Goal: Transaction & Acquisition: Purchase product/service

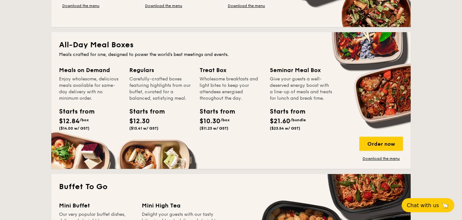
scroll to position [428, 0]
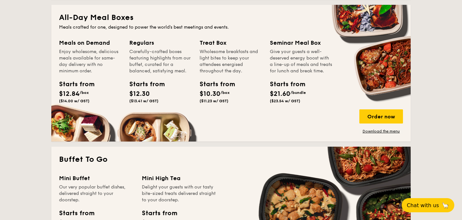
click at [75, 97] on span "$12.84" at bounding box center [69, 94] width 21 height 8
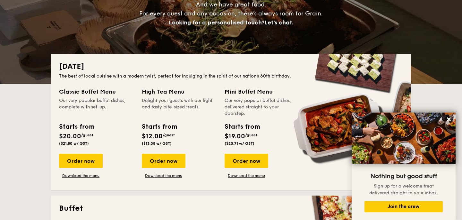
scroll to position [0, 0]
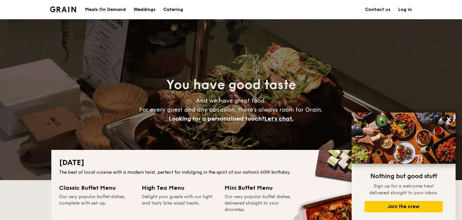
click at [115, 8] on div "Meals On Demand" at bounding box center [105, 9] width 41 height 19
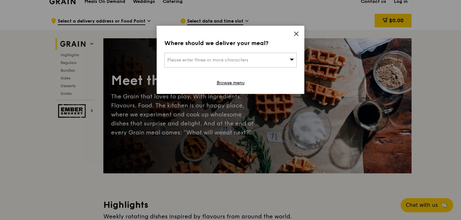
scroll to position [9, 0]
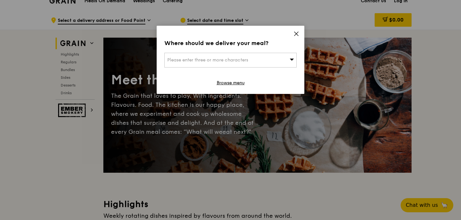
click at [251, 60] on div "Please enter three or more characters" at bounding box center [230, 60] width 132 height 15
click at [296, 32] on icon at bounding box center [297, 34] width 6 height 6
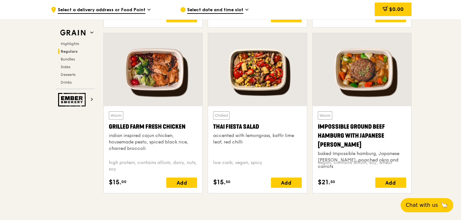
scroll to position [721, 0]
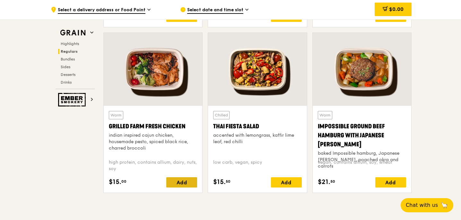
click at [189, 184] on div "Add" at bounding box center [181, 182] width 31 height 10
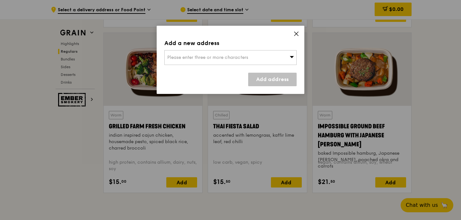
click at [189, 55] on span "Please enter three or more characters" at bounding box center [207, 57] width 81 height 5
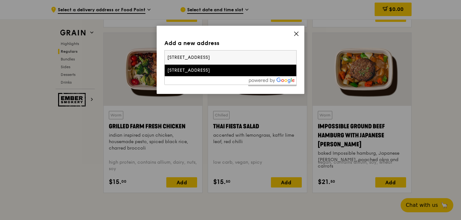
type input "365 Bukit Timah Rd, Singapore 259726"
click at [202, 72] on div "365 Bukit Timah Road" at bounding box center [214, 70] width 95 height 6
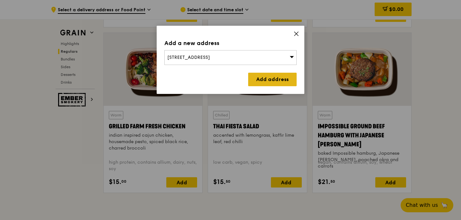
click at [263, 77] on link "Add address" at bounding box center [272, 79] width 48 height 13
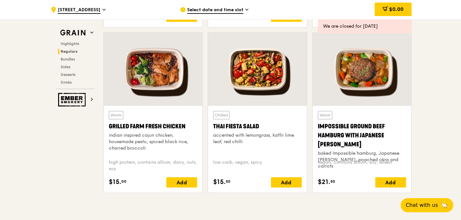
click at [231, 9] on span "Select date and time slot" at bounding box center [215, 10] width 56 height 7
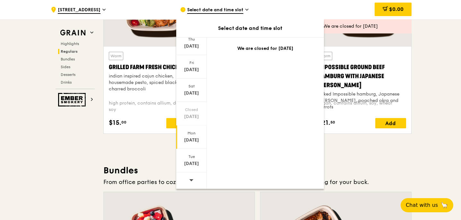
scroll to position [785, 0]
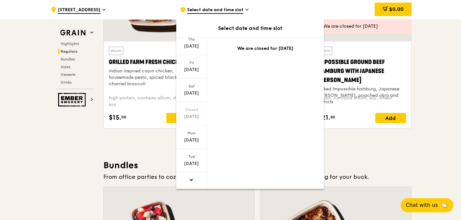
click at [192, 179] on icon at bounding box center [191, 180] width 4 height 2
click at [192, 46] on div "Aug 21" at bounding box center [191, 46] width 29 height 6
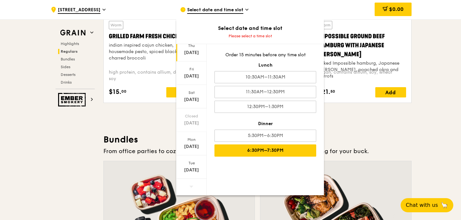
scroll to position [812, 0]
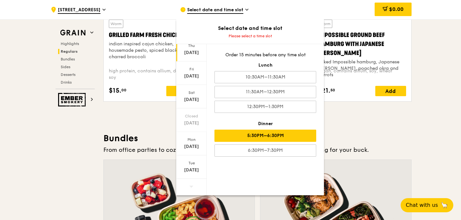
click at [286, 135] on div "5:30PM–6:30PM" at bounding box center [266, 135] width 102 height 12
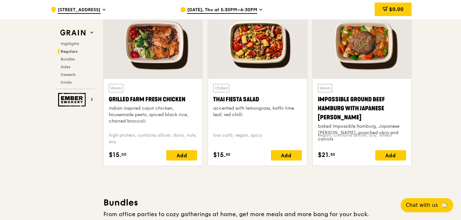
scroll to position [747, 0]
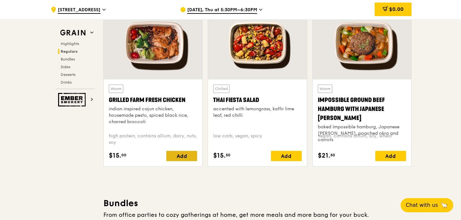
click at [180, 157] on div "Add" at bounding box center [181, 156] width 31 height 10
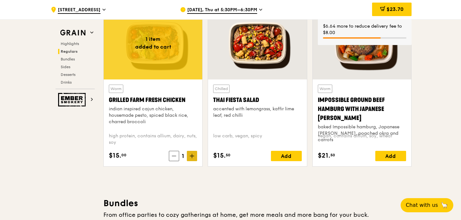
click at [192, 157] on icon at bounding box center [192, 156] width 4 height 4
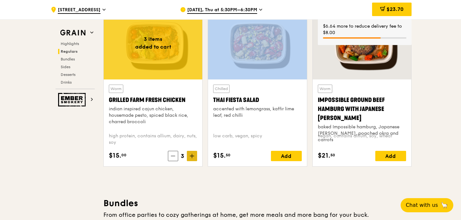
click at [192, 157] on icon at bounding box center [192, 156] width 4 height 4
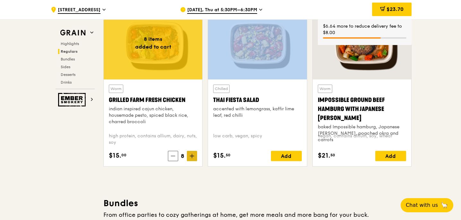
click at [192, 157] on icon at bounding box center [192, 156] width 4 height 4
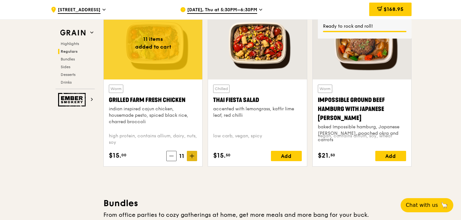
click at [192, 157] on icon at bounding box center [192, 156] width 4 height 4
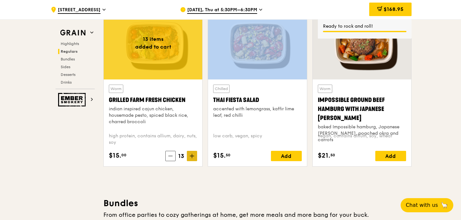
click at [192, 157] on icon at bounding box center [192, 156] width 4 height 4
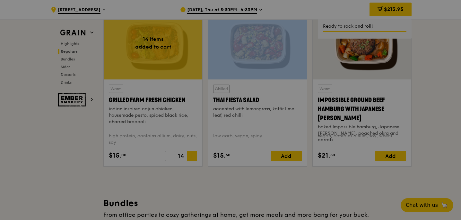
type input "14"
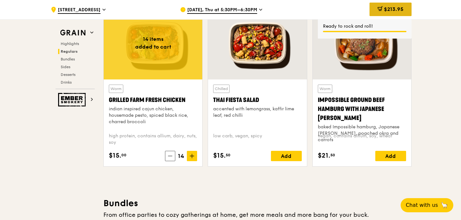
click at [391, 6] on span "$213.95" at bounding box center [394, 9] width 20 height 6
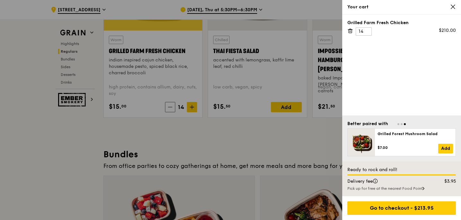
scroll to position [795, 0]
click at [394, 189] on div "Pick up for free at the nearest Food Point" at bounding box center [401, 188] width 109 height 5
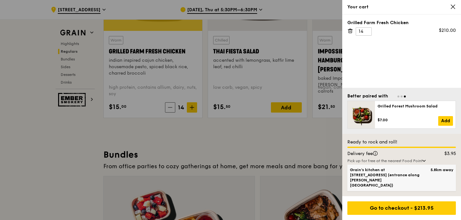
click at [395, 181] on span "Grain's kitchen at 5 Burn Road #05-01 (entrance along Harrison Road)" at bounding box center [389, 177] width 78 height 21
click at [0, 0] on input "Grain's kitchen at 5 Burn Road #05-01 (entrance along Harrison Road) 5.8km away" at bounding box center [0, 0] width 0 height 0
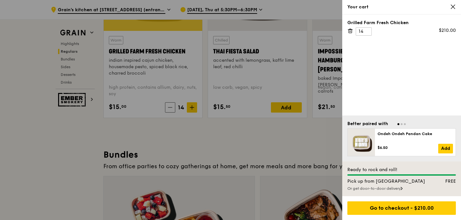
click at [435, 125] on div at bounding box center [401, 123] width 109 height 6
click at [347, 141] on div "Four Seasons Oolong $5.00 Add" at bounding box center [307, 141] width 81 height 27
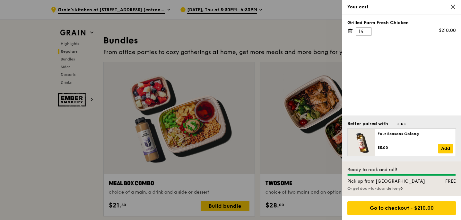
scroll to position [903, 0]
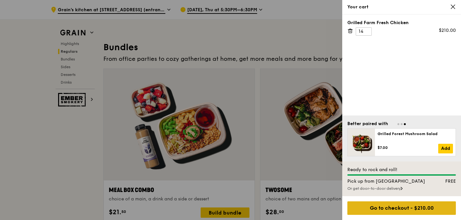
click at [420, 210] on div "Go to checkout - $210.00" at bounding box center [401, 207] width 109 height 13
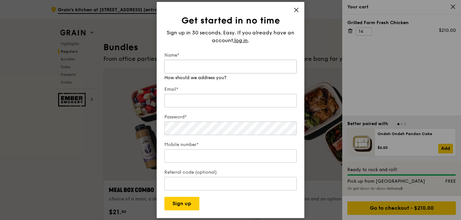
click at [232, 61] on input "Name*" at bounding box center [230, 66] width 132 height 13
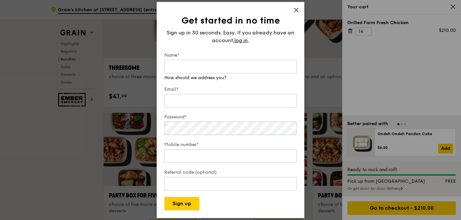
scroll to position [1184, 0]
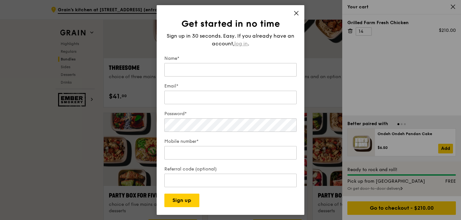
click at [241, 40] on span "log in" at bounding box center [240, 44] width 13 height 8
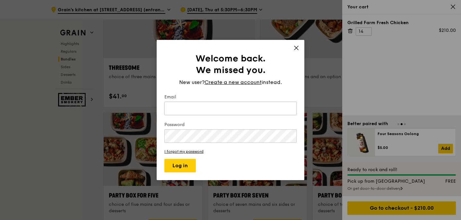
click at [223, 103] on input "Email" at bounding box center [230, 107] width 132 height 13
click at [225, 82] on span "Create a new account" at bounding box center [233, 82] width 57 height 8
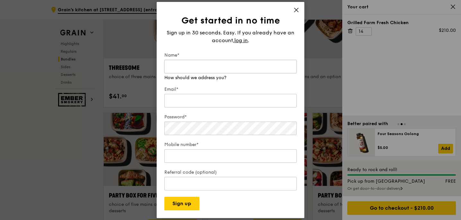
click at [226, 61] on input "Name*" at bounding box center [230, 66] width 132 height 13
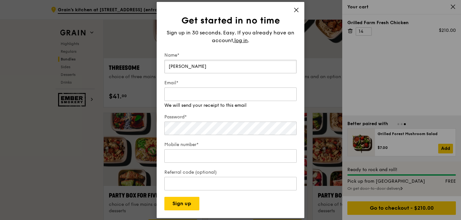
click at [212, 66] on input "Carolyn CHan" at bounding box center [230, 66] width 132 height 13
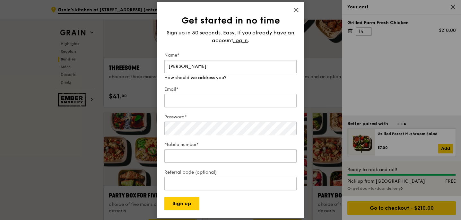
type input "Carolyn Chan"
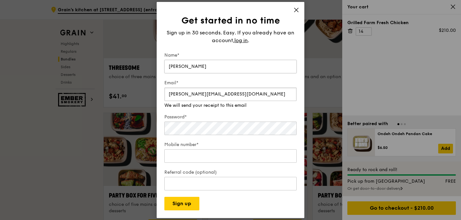
type input "carolynchan@kin.org.sg"
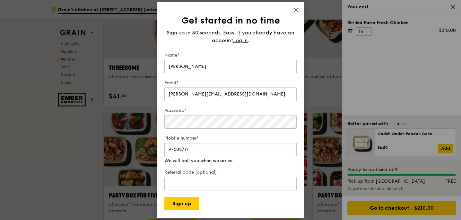
type input "97508717"
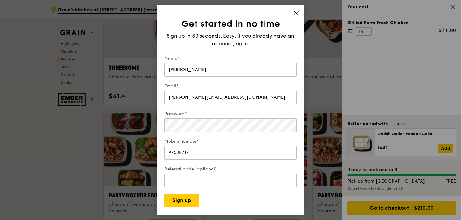
click at [297, 10] on div "Get started in no time Sign up in 30 seconds. Easy. If you already have an acco…" at bounding box center [231, 109] width 148 height 209
click at [296, 14] on icon at bounding box center [297, 13] width 6 height 6
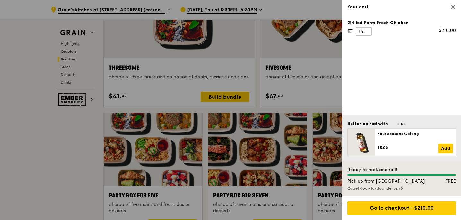
click at [309, 91] on div at bounding box center [230, 110] width 461 height 220
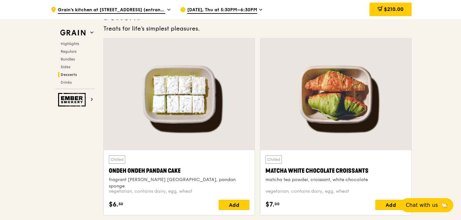
scroll to position [1846, 0]
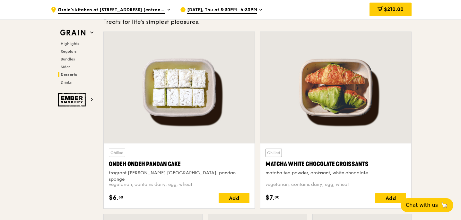
click at [204, 168] on div "Chilled Ondeh Ondeh Pandan Cake fragrant gula melaka, pandan sponge" at bounding box center [179, 162] width 141 height 28
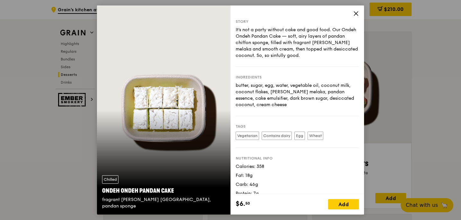
scroll to position [8, 0]
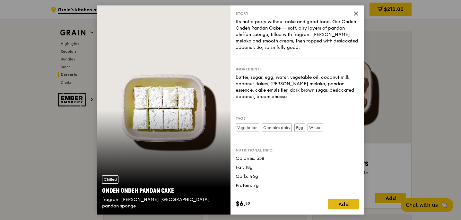
click at [348, 205] on div "Add" at bounding box center [343, 204] width 31 height 10
click at [354, 203] on icon at bounding box center [354, 204] width 0 height 4
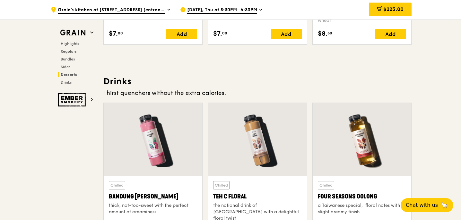
scroll to position [2226, 0]
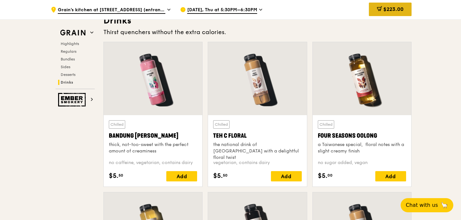
click at [381, 8] on div "$223.00" at bounding box center [390, 9] width 43 height 13
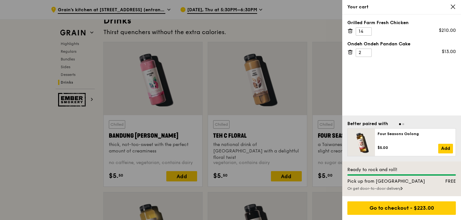
click at [322, 38] on div at bounding box center [230, 110] width 461 height 220
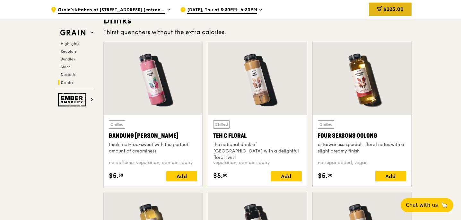
click at [391, 9] on span "$223.00" at bounding box center [393, 9] width 20 height 6
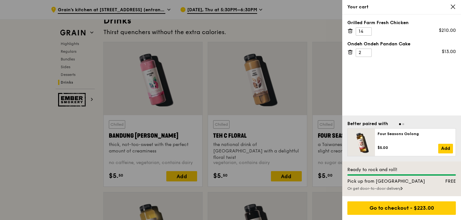
click at [280, 29] on div at bounding box center [230, 110] width 461 height 220
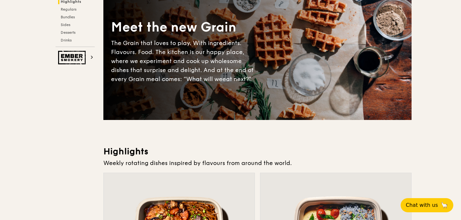
scroll to position [0, 0]
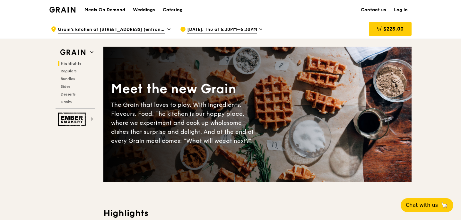
click at [399, 12] on link "Log in" at bounding box center [401, 9] width 22 height 19
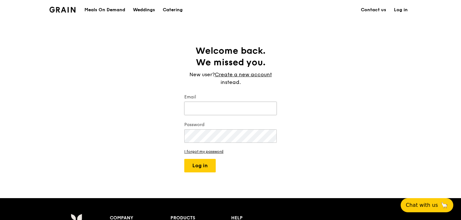
click at [213, 108] on input "Email" at bounding box center [230, 107] width 92 height 13
click at [304, 108] on div "Welcome back. We missed you. New user? Create a new account instead. Email Pass…" at bounding box center [230, 108] width 461 height 127
click at [250, 75] on link "Create a new account" at bounding box center [243, 75] width 57 height 8
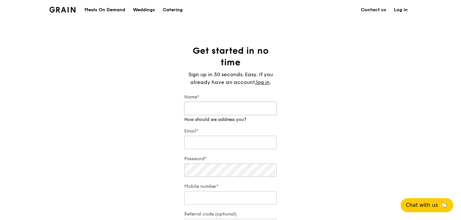
click at [220, 108] on input "Name*" at bounding box center [230, 107] width 92 height 13
type input "Carolyn C"
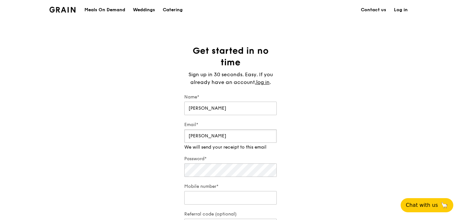
type input "carolynchan@kin.org.sg"
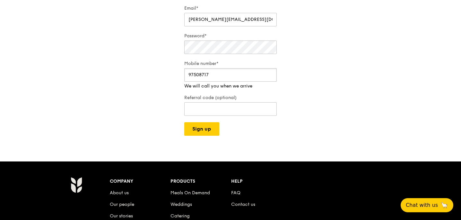
scroll to position [160, 0]
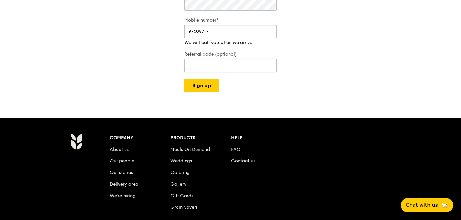
type input "97508717"
click at [206, 66] on div "Referral code (optional) Enter your referral code here" at bounding box center [230, 59] width 92 height 29
paste input "https://grain.com.sg/signup?coupon=RF741716"
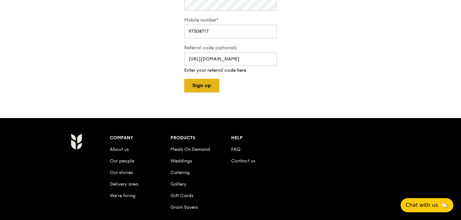
scroll to position [0, 0]
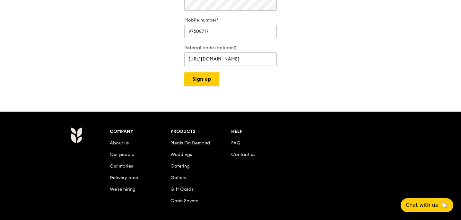
drag, startPoint x: 203, startPoint y: 86, endPoint x: 209, endPoint y: 102, distance: 16.9
click at [209, 102] on div "Grain logo Meals On Demand Weddings Catering Contact us Log in Get started in n…" at bounding box center [230, 65] width 461 height 450
click at [208, 58] on input "https://grain.com.sg/signup?coupon=RF741716" at bounding box center [230, 58] width 92 height 13
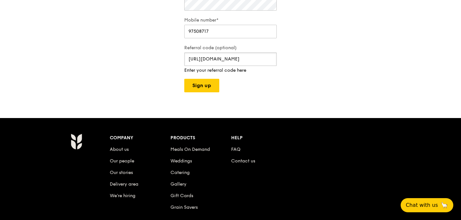
click at [188, 58] on input "https://grain.com.sg/signup?coupon=RF741716" at bounding box center [230, 58] width 92 height 13
type input "RF741716"
click at [184, 79] on button "Sign up" at bounding box center [201, 85] width 35 height 13
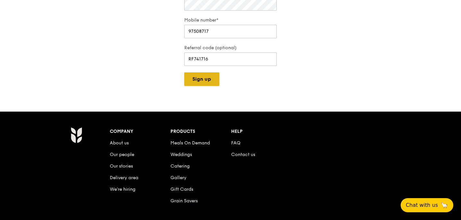
click at [209, 83] on button "Sign up" at bounding box center [201, 78] width 35 height 13
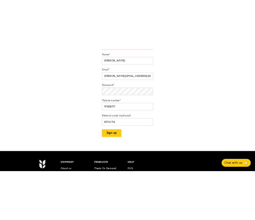
scroll to position [71, 0]
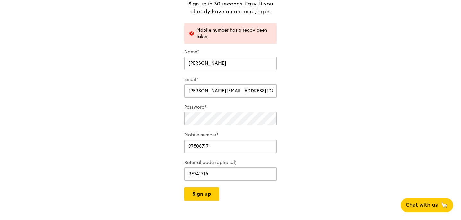
click at [218, 143] on input "97508717" at bounding box center [230, 145] width 92 height 13
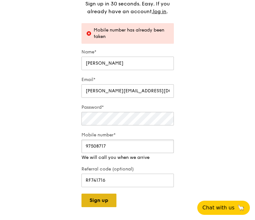
type input "97508717"
click at [104, 197] on button "Sign up" at bounding box center [99, 199] width 35 height 13
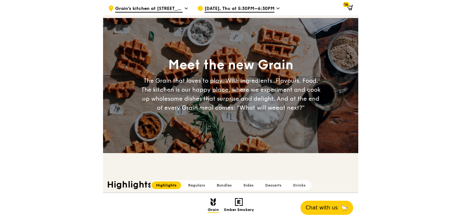
scroll to position [23, 0]
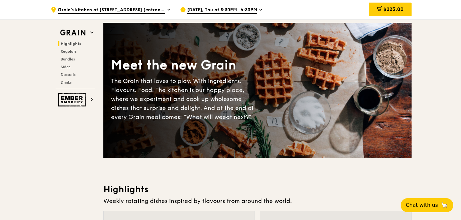
click at [138, 8] on span "Grain's kitchen at 5 Burn Road #05-01 (entrance along Harrison Road)" at bounding box center [112, 10] width 108 height 7
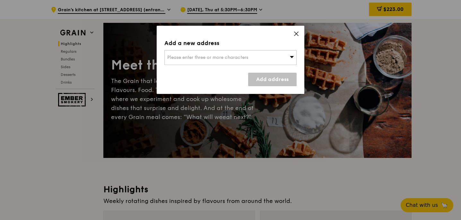
click at [205, 61] on div "Please enter three or more characters" at bounding box center [230, 57] width 132 height 15
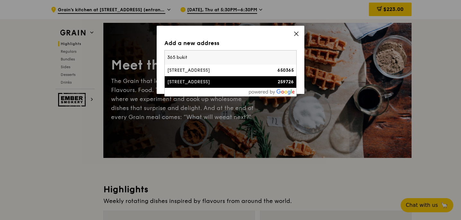
type input "365 bukit"
click at [211, 83] on div "365 Bukit Timah Road" at bounding box center [214, 82] width 95 height 6
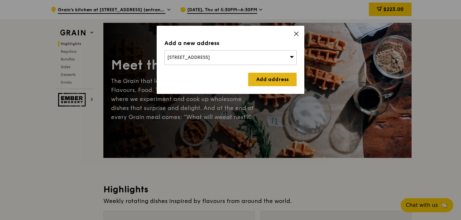
click at [259, 81] on link "Add address" at bounding box center [272, 79] width 48 height 13
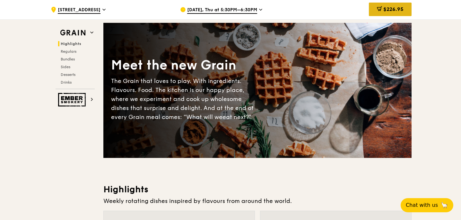
click at [383, 12] on span "$226.95" at bounding box center [393, 9] width 20 height 6
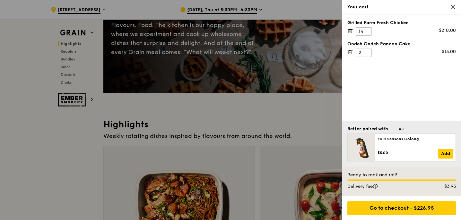
scroll to position [173, 0]
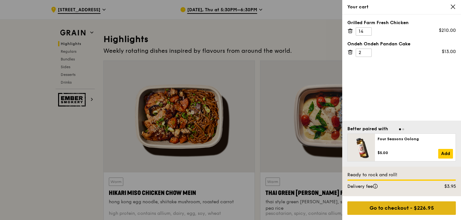
click at [414, 209] on div "Go to checkout - $226.95" at bounding box center [401, 207] width 109 height 13
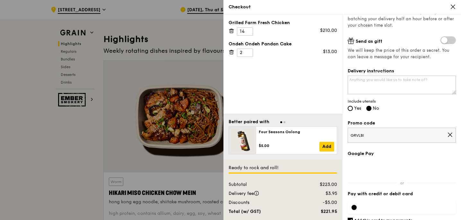
scroll to position [159, 0]
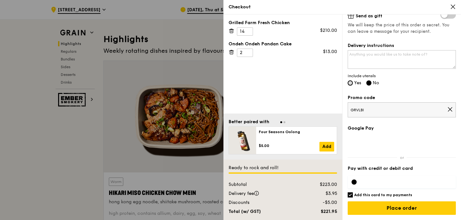
click at [350, 83] on input "Yes" at bounding box center [350, 82] width 5 height 5
radio input "true"
radio input "false"
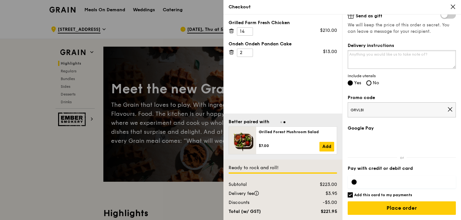
click at [398, 57] on textarea "Delivery instructions" at bounding box center [402, 59] width 108 height 19
click at [364, 55] on textarea "Delivery nearer to 6.30pm please. Thank you!" at bounding box center [402, 59] width 108 height 19
click at [380, 54] on textarea "Deliver nearer to 6.30pm please. Thank you!" at bounding box center [402, 59] width 108 height 19
click at [364, 54] on textarea "Deliver nearer to 6.30pm please. Thank you!" at bounding box center [402, 59] width 108 height 19
click at [381, 54] on textarea "Deliver nearer to 6.30pm please. Thank you!" at bounding box center [402, 59] width 108 height 19
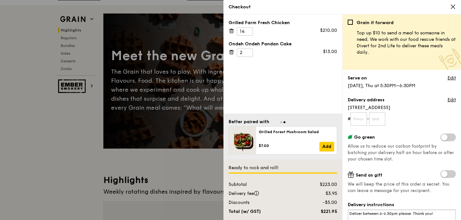
scroll to position [0, 0]
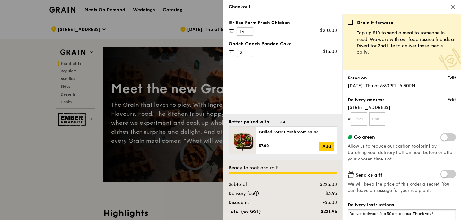
type textarea "Deliver between 6-6.30pm please. Thank you!"
click at [248, 31] on input "35" at bounding box center [245, 31] width 16 height 8
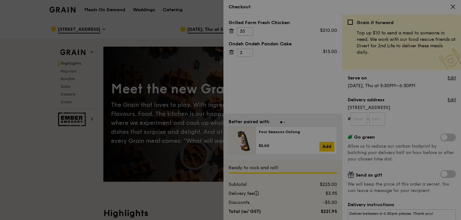
click at [248, 33] on div at bounding box center [230, 110] width 461 height 220
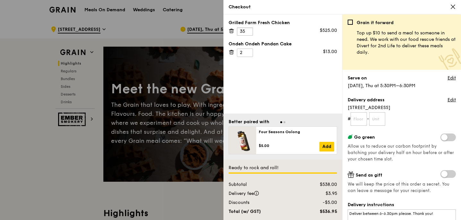
click at [241, 33] on input "35" at bounding box center [245, 31] width 16 height 8
type input "15"
click at [276, 86] on div "Grilled Farm Fresh Chicken 15 $225.00 Ondeh Ondeh Pandan Cake 2 $13.00" at bounding box center [283, 63] width 119 height 99
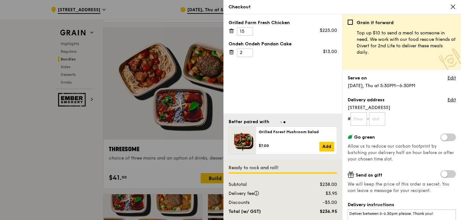
scroll to position [1105, 0]
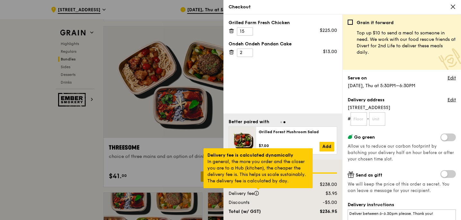
click at [258, 189] on div at bounding box center [258, 189] width 3 height 2
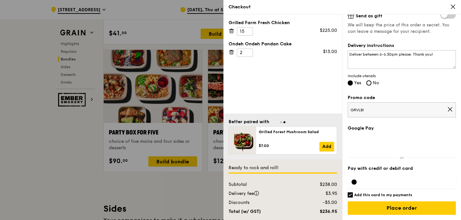
scroll to position [1248, 0]
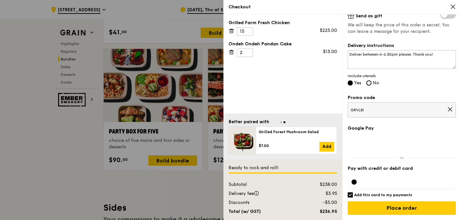
click at [245, 201] on div "Discounts" at bounding box center [263, 202] width 77 height 6
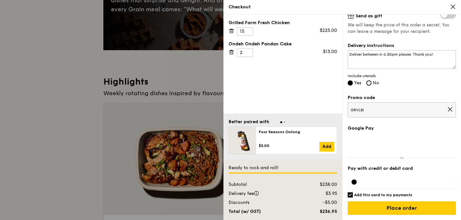
scroll to position [0, 0]
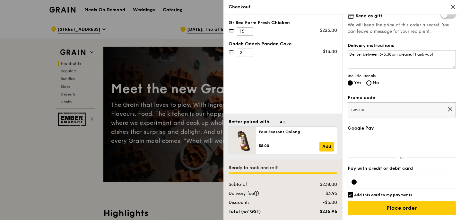
click at [267, 43] on div "Ondeh Ondeh Pandan Cake" at bounding box center [283, 44] width 109 height 6
click at [169, 60] on div at bounding box center [230, 110] width 461 height 220
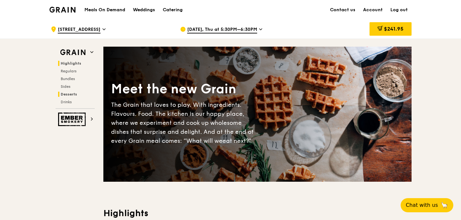
click at [67, 95] on span "Desserts" at bounding box center [69, 94] width 16 height 4
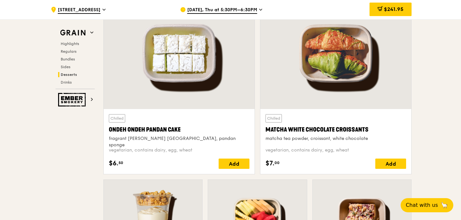
scroll to position [1884, 0]
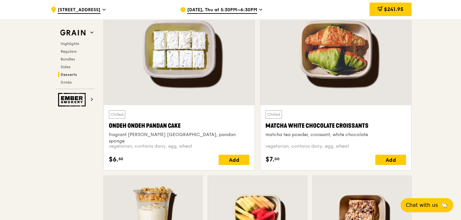
click at [188, 149] on div "vegetarian, contains dairy, egg, wheat" at bounding box center [179, 146] width 141 height 6
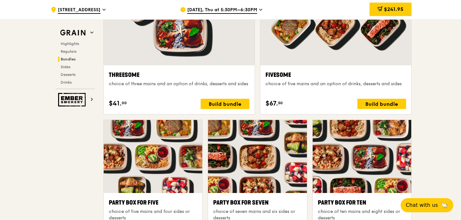
scroll to position [1031, 0]
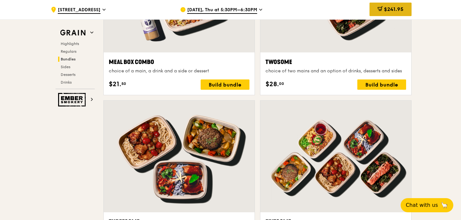
click at [393, 5] on div "$241.95" at bounding box center [391, 9] width 42 height 13
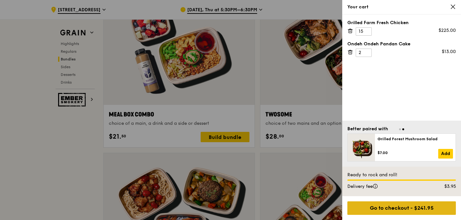
scroll to position [978, 0]
click at [392, 206] on div "Go to checkout - $241.95" at bounding box center [401, 207] width 109 height 13
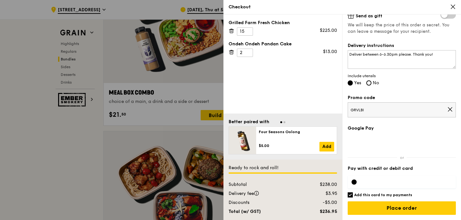
scroll to position [1002, 0]
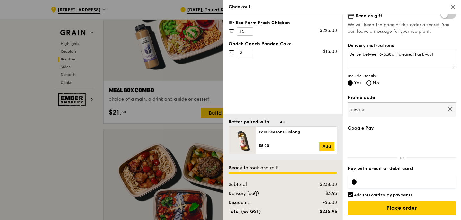
click at [147, 112] on div at bounding box center [230, 110] width 461 height 220
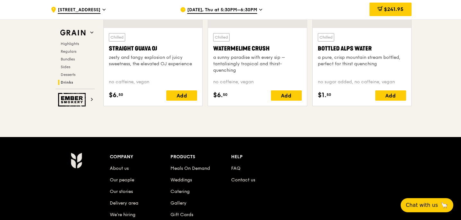
scroll to position [2709, 0]
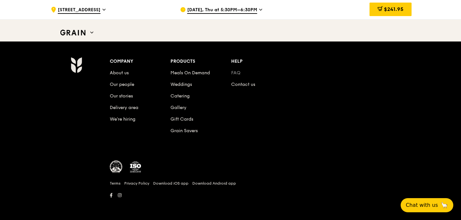
click at [239, 74] on link "FAQ" at bounding box center [235, 72] width 9 height 5
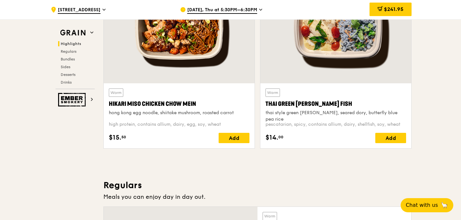
scroll to position [0, 0]
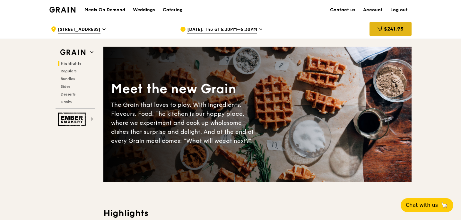
click at [402, 32] on div "$241.95" at bounding box center [391, 28] width 42 height 13
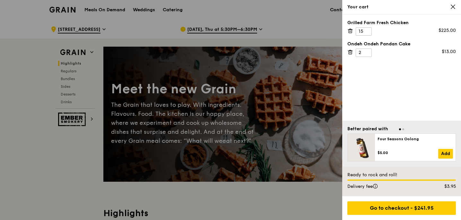
click at [197, 33] on div at bounding box center [230, 110] width 461 height 220
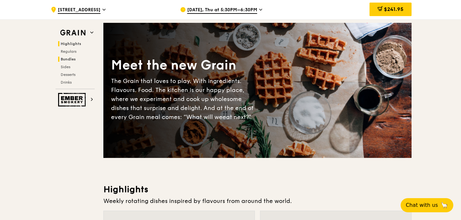
click at [69, 58] on span "Bundles" at bounding box center [68, 59] width 15 height 4
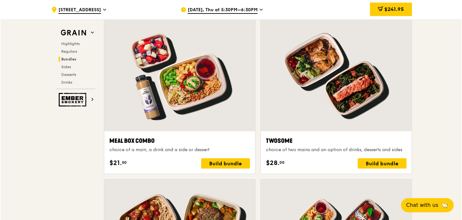
scroll to position [958, 0]
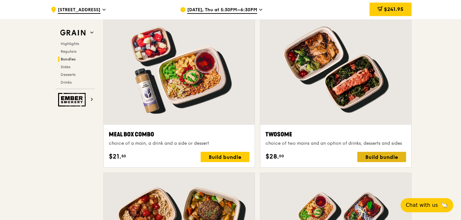
click at [378, 155] on div "Build bundle" at bounding box center [381, 157] width 49 height 10
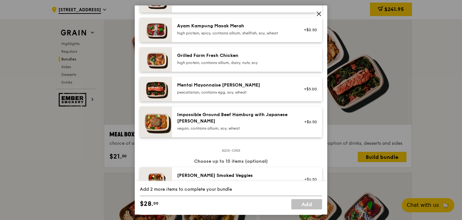
scroll to position [199, 0]
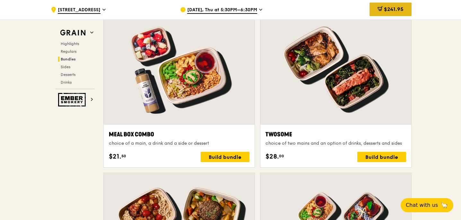
click at [378, 6] on icon at bounding box center [380, 8] width 5 height 5
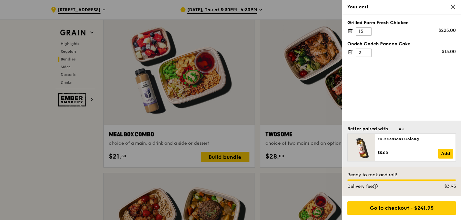
click at [351, 32] on icon at bounding box center [350, 31] width 6 height 6
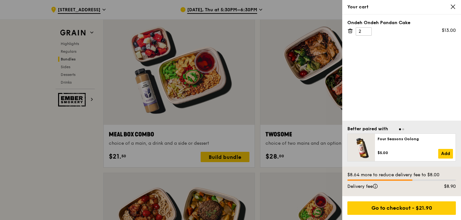
click at [303, 114] on div at bounding box center [230, 110] width 461 height 220
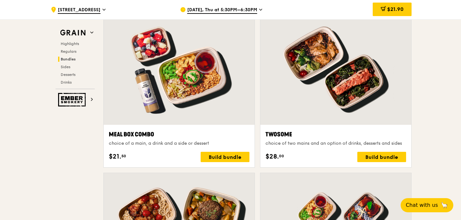
click at [318, 99] on div at bounding box center [335, 68] width 151 height 111
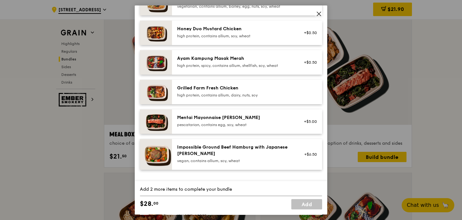
scroll to position [174, 0]
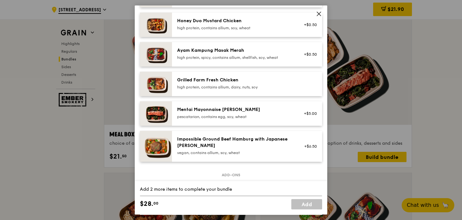
click at [244, 83] on div "Grilled Farm Fresh Chicken" at bounding box center [234, 80] width 115 height 6
click at [233, 90] on div "high protein, contains allium, dairy, nuts, soy" at bounding box center [234, 86] width 115 height 5
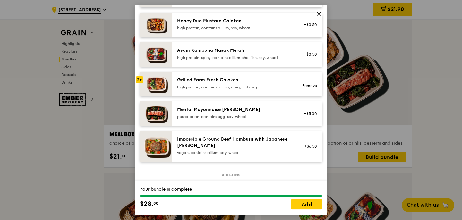
click at [233, 90] on div "high protein, contains allium, dairy, nuts, soy" at bounding box center [234, 86] width 115 height 5
click at [311, 206] on link "Add" at bounding box center [307, 204] width 31 height 10
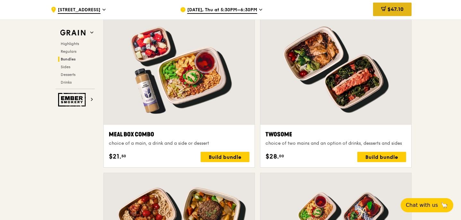
click at [391, 13] on div "$47.10" at bounding box center [392, 9] width 39 height 13
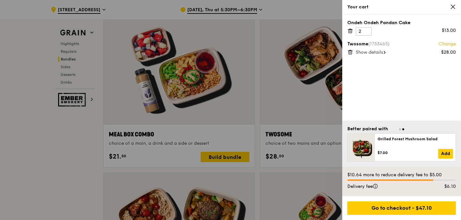
click at [382, 53] on span "Show details" at bounding box center [369, 51] width 27 height 5
click at [382, 53] on span at bounding box center [383, 52] width 6 height 2
click at [311, 92] on div at bounding box center [230, 110] width 461 height 220
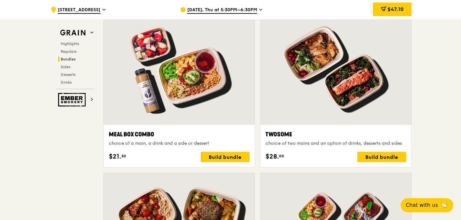
click at [311, 92] on div at bounding box center [335, 68] width 151 height 111
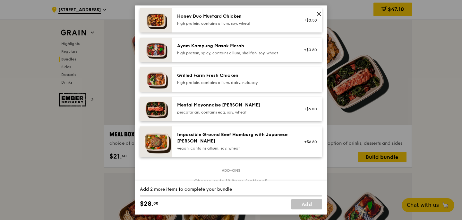
scroll to position [182, 0]
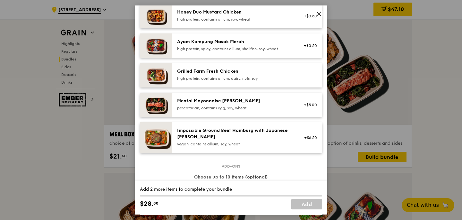
click at [256, 81] on div "Grilled Farm Fresh Chicken high protein, contains allium, dairy, nuts, soy" at bounding box center [234, 74] width 115 height 13
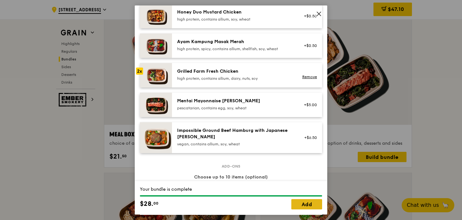
click at [299, 203] on link "Add" at bounding box center [307, 204] width 31 height 10
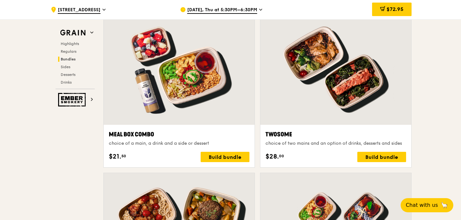
click at [371, 80] on div at bounding box center [335, 68] width 151 height 111
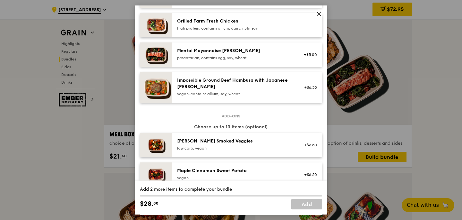
scroll to position [211, 0]
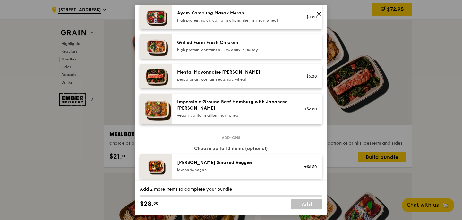
click at [255, 46] on div "Grilled Farm Fresh Chicken" at bounding box center [234, 42] width 115 height 6
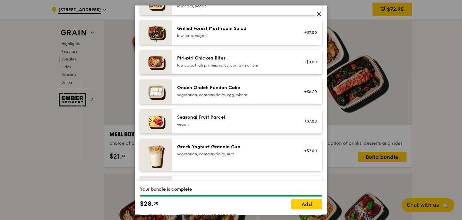
scroll to position [434, 0]
click at [305, 204] on link "Add" at bounding box center [307, 204] width 31 height 10
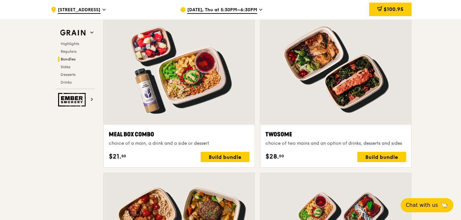
click at [358, 91] on div at bounding box center [335, 68] width 151 height 111
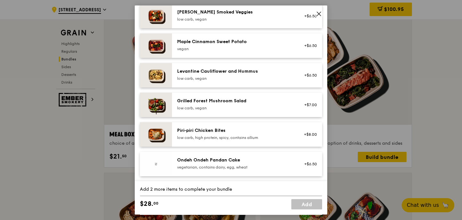
scroll to position [389, 0]
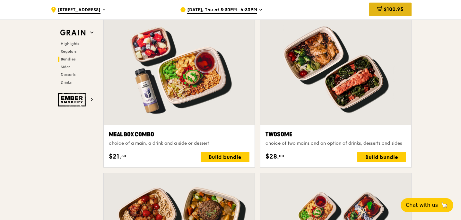
click at [389, 4] on div "$100.95" at bounding box center [390, 9] width 42 height 13
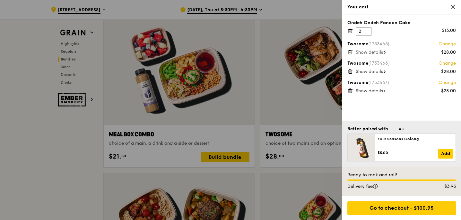
click at [305, 91] on div at bounding box center [230, 110] width 461 height 220
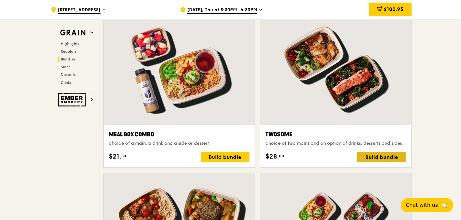
click at [380, 152] on div "Build bundle" at bounding box center [381, 157] width 49 height 10
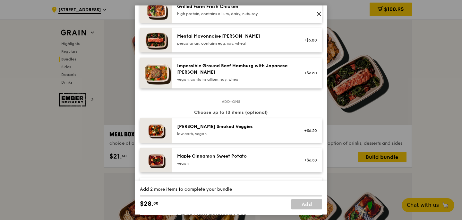
scroll to position [251, 0]
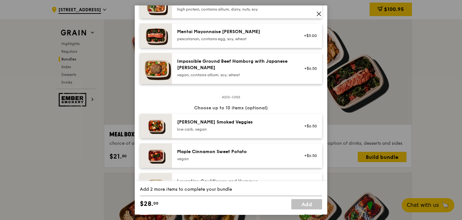
click at [233, 12] on div "high protein, contains allium, dairy, nuts, soy" at bounding box center [234, 9] width 115 height 5
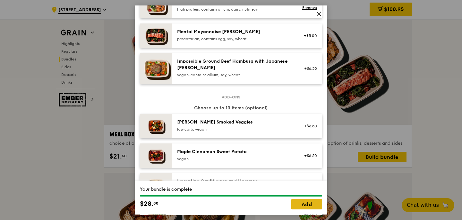
click at [303, 206] on link "Add" at bounding box center [307, 204] width 31 height 10
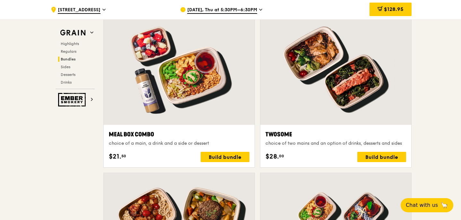
click at [322, 112] on div at bounding box center [335, 68] width 151 height 111
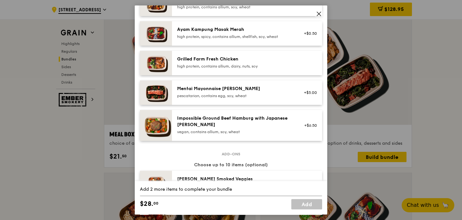
scroll to position [160, 0]
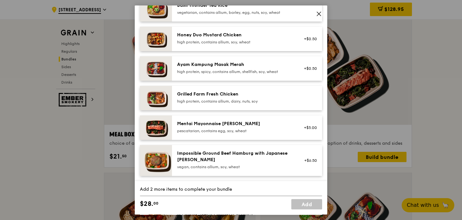
click at [262, 97] on div "Grilled Farm Fresh Chicken" at bounding box center [234, 94] width 115 height 6
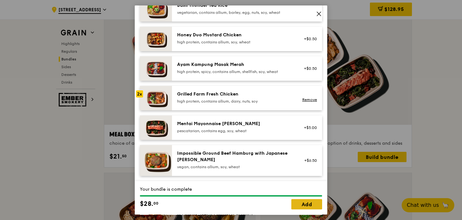
click at [306, 203] on link "Add" at bounding box center [307, 204] width 31 height 10
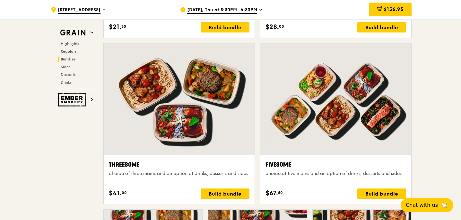
scroll to position [1090, 0]
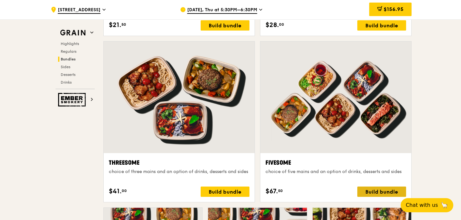
click at [373, 190] on div "Build bundle" at bounding box center [381, 191] width 49 height 10
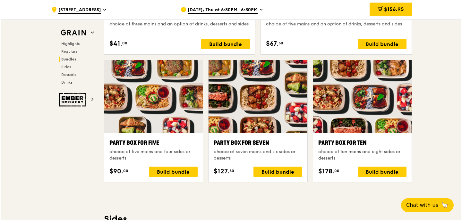
scroll to position [1254, 0]
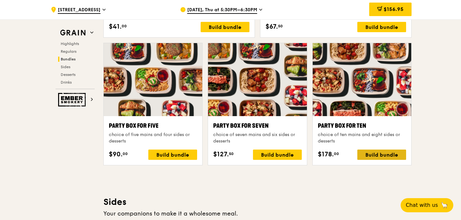
click at [378, 156] on div "Build bundle" at bounding box center [381, 154] width 49 height 10
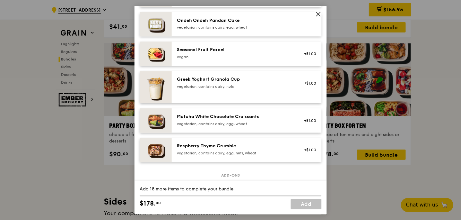
scroll to position [768, 0]
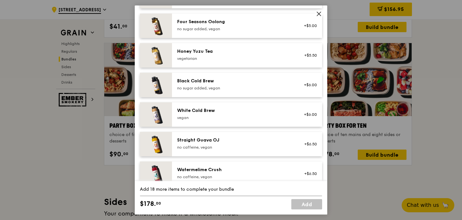
click at [319, 14] on icon at bounding box center [319, 14] width 4 height 4
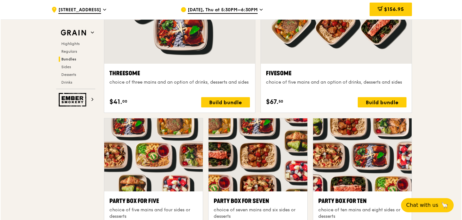
scroll to position [1178, 0]
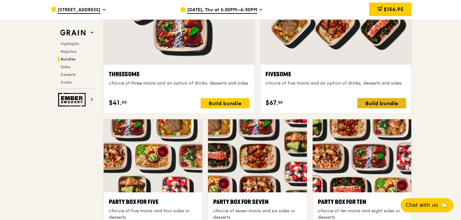
click at [372, 102] on div "Build bundle" at bounding box center [381, 103] width 49 height 10
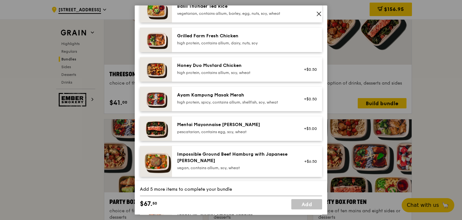
scroll to position [158, 0]
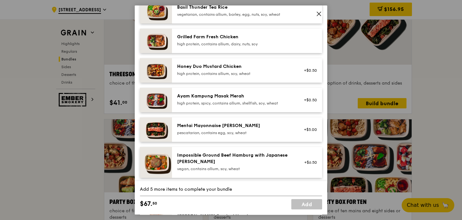
click at [237, 47] on div "high protein, contains allium, dairy, nuts, soy" at bounding box center [234, 43] width 115 height 5
click at [279, 47] on div "high protein, contains allium, dairy, nuts, soy" at bounding box center [234, 43] width 115 height 5
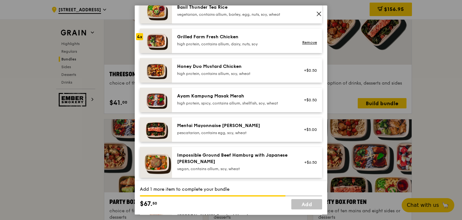
click at [279, 47] on div "high protein, contains allium, dairy, nuts, soy" at bounding box center [234, 43] width 115 height 5
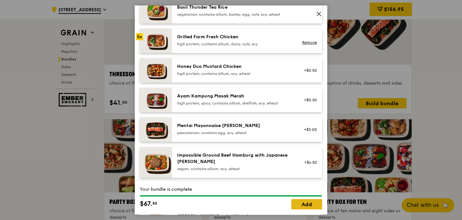
click at [312, 207] on link "Add" at bounding box center [307, 204] width 31 height 10
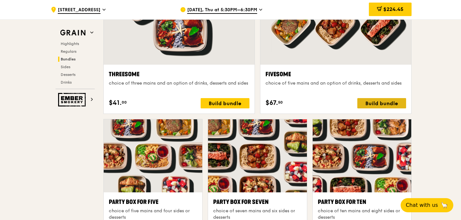
click at [375, 103] on div "Build bundle" at bounding box center [381, 103] width 49 height 10
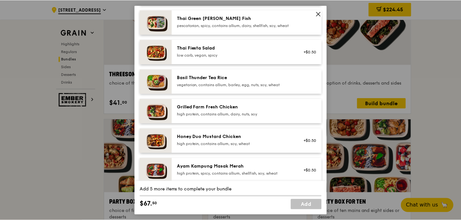
scroll to position [90, 0]
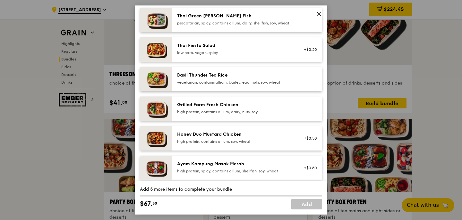
click at [261, 114] on div "Grilled Farm Fresh Chicken high protein, contains allium, dairy, nuts, soy" at bounding box center [234, 107] width 115 height 13
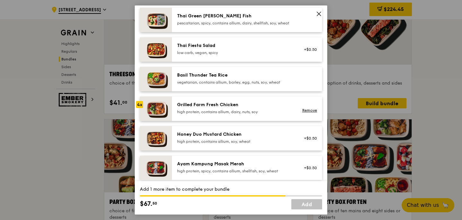
click at [261, 114] on div "Grilled Farm Fresh Chicken high protein, contains allium, dairy, nuts, soy" at bounding box center [234, 107] width 115 height 13
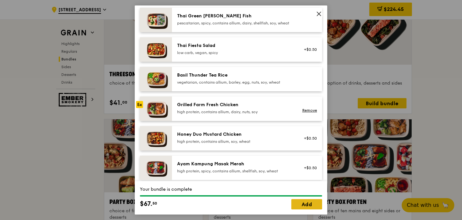
click at [306, 202] on link "Add" at bounding box center [307, 204] width 31 height 10
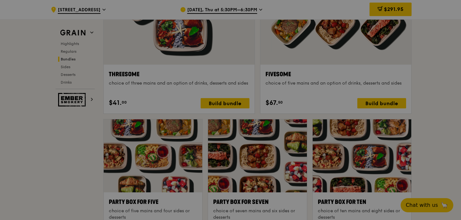
click at [386, 14] on div at bounding box center [230, 110] width 461 height 220
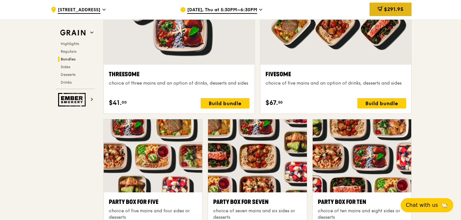
click at [386, 12] on span "$291.95" at bounding box center [394, 9] width 20 height 6
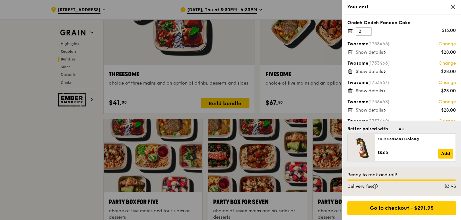
scroll to position [1178, 0]
click at [350, 51] on icon at bounding box center [350, 52] width 6 height 6
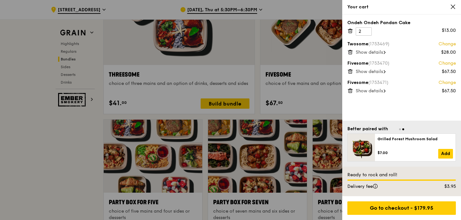
click at [350, 51] on icon at bounding box center [350, 52] width 6 height 6
click at [306, 92] on div at bounding box center [230, 110] width 461 height 220
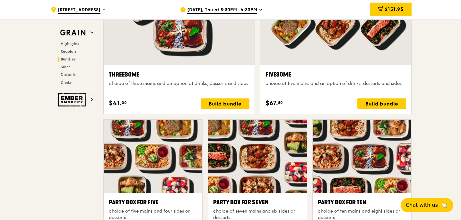
click at [291, 84] on div "choice of five mains and an option of drinks, desserts and sides" at bounding box center [336, 83] width 141 height 6
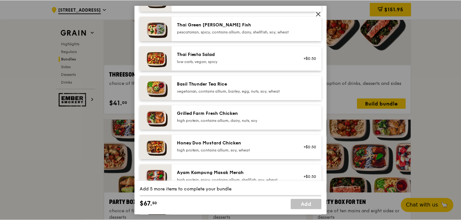
scroll to position [146, 0]
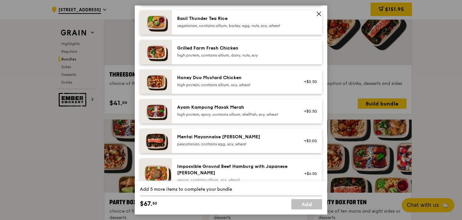
click at [235, 58] on div "high protein, contains allium, dairy, nuts, soy" at bounding box center [234, 55] width 115 height 5
click at [270, 58] on div "high protein, contains allium, dairy, nuts, soy" at bounding box center [234, 55] width 115 height 5
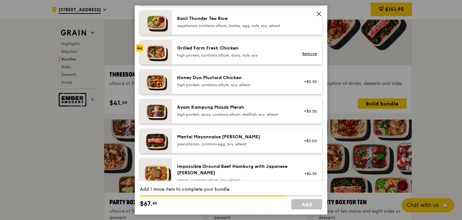
click at [270, 58] on div "high protein, contains allium, dairy, nuts, soy" at bounding box center [234, 55] width 115 height 5
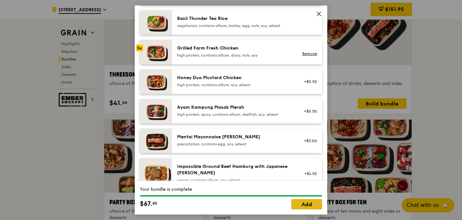
click at [301, 200] on link "Add" at bounding box center [307, 204] width 31 height 10
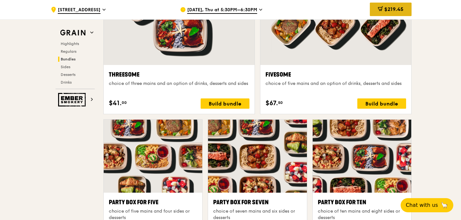
click at [391, 10] on span "$219.45" at bounding box center [393, 9] width 19 height 6
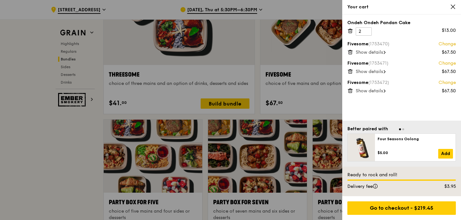
scroll to position [1177, 0]
click at [294, 108] on div at bounding box center [230, 110] width 461 height 220
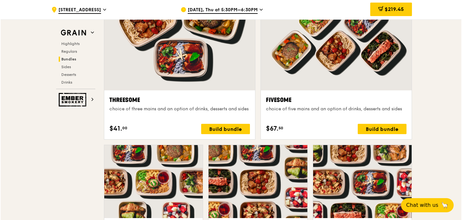
scroll to position [1152, 0]
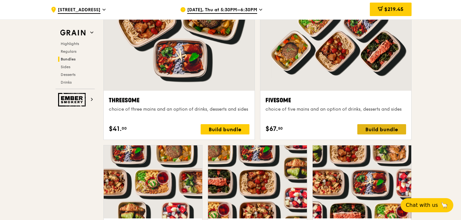
click at [375, 129] on div "Build bundle" at bounding box center [381, 129] width 49 height 10
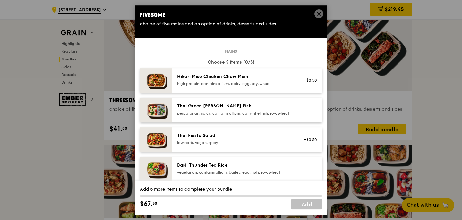
click at [318, 16] on icon at bounding box center [319, 14] width 6 height 6
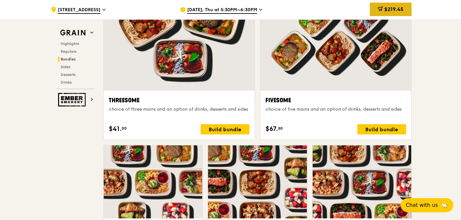
click at [385, 4] on div "$219.45" at bounding box center [391, 9] width 42 height 13
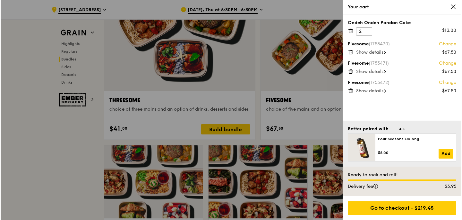
scroll to position [1152, 0]
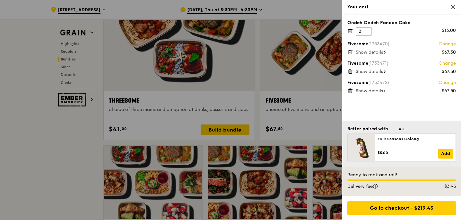
click at [446, 46] on link "Change" at bounding box center [447, 44] width 17 height 6
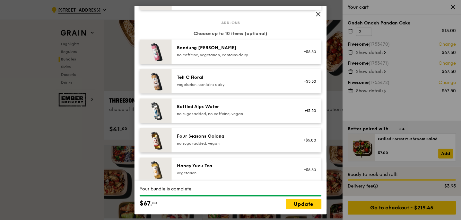
scroll to position [653, 0]
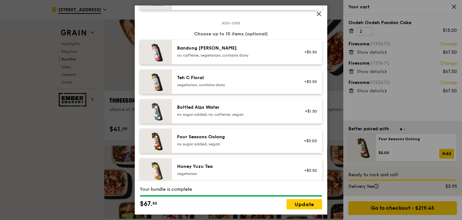
click at [318, 13] on icon at bounding box center [319, 14] width 6 height 6
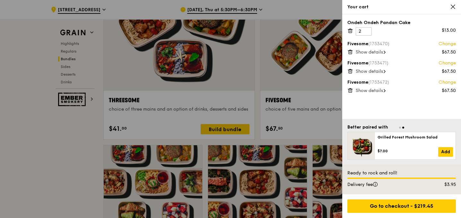
click at [453, 6] on icon at bounding box center [453, 7] width 4 height 4
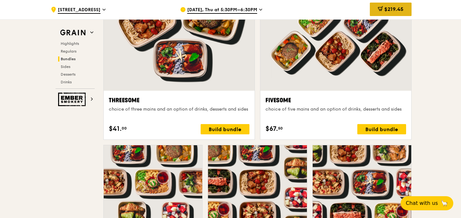
click at [399, 6] on span "$219.45" at bounding box center [393, 9] width 19 height 6
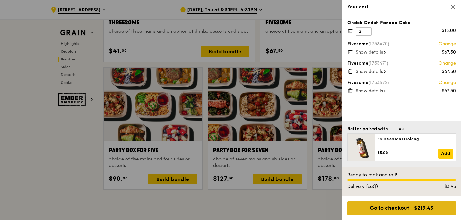
scroll to position [1239, 0]
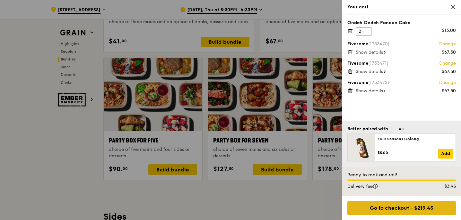
click at [402, 214] on div "Go to checkout - $219.45" at bounding box center [401, 207] width 109 height 13
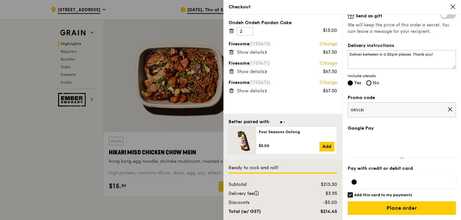
scroll to position [0, 0]
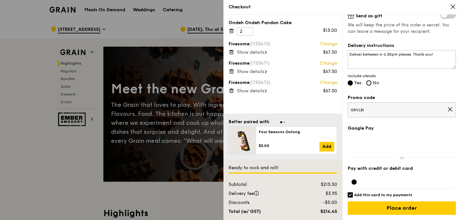
click at [186, 144] on div at bounding box center [230, 110] width 461 height 220
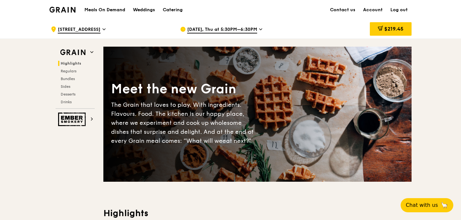
scroll to position [3, 0]
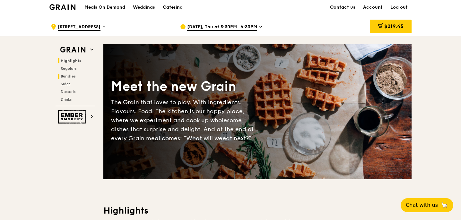
click at [69, 75] on span "Bundles" at bounding box center [68, 76] width 15 height 4
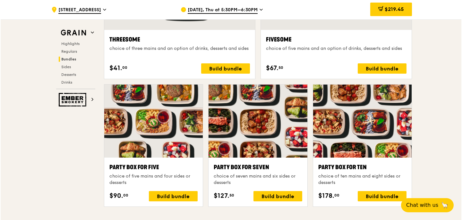
scroll to position [1225, 0]
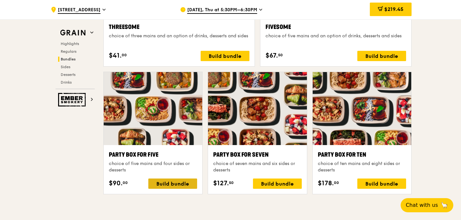
click at [171, 183] on div "Build bundle" at bounding box center [172, 183] width 49 height 10
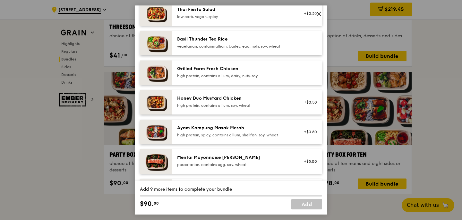
scroll to position [119, 0]
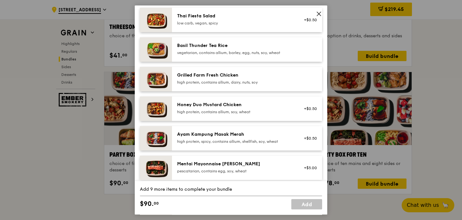
click at [208, 78] on div "Grilled Farm Fresh Chicken" at bounding box center [234, 75] width 115 height 6
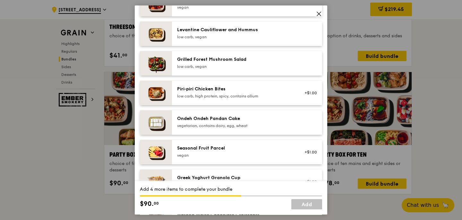
scroll to position [410, 0]
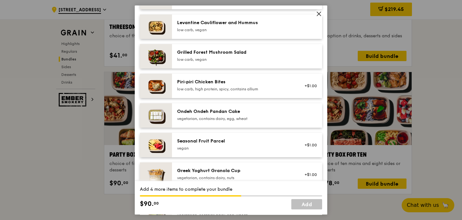
click at [208, 114] on div "Ondeh Ondeh Pandan Cake" at bounding box center [234, 111] width 115 height 6
click at [208, 115] on div "Ondeh Ondeh Pandan Cake" at bounding box center [234, 111] width 115 height 6
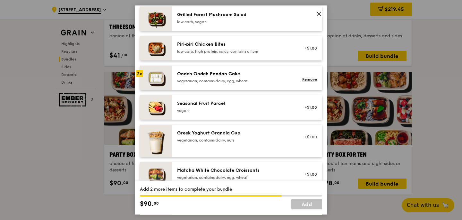
scroll to position [447, 0]
click at [310, 82] on link "Remove" at bounding box center [310, 80] width 15 height 4
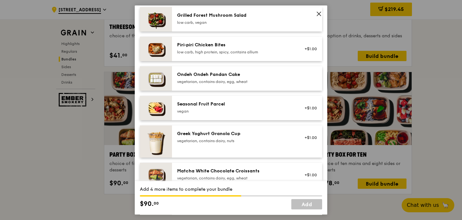
click at [287, 107] on div "Seasonal Fruit Parcel" at bounding box center [234, 104] width 115 height 6
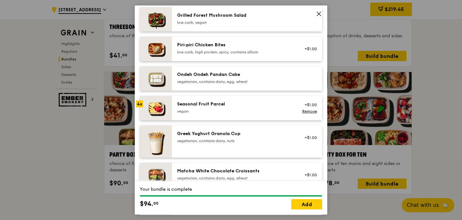
click at [287, 107] on div "Seasonal Fruit Parcel" at bounding box center [234, 104] width 115 height 6
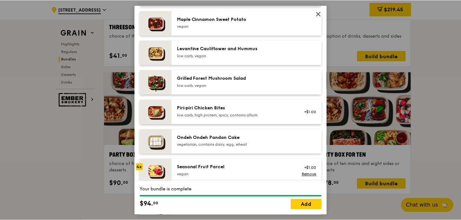
scroll to position [382, 0]
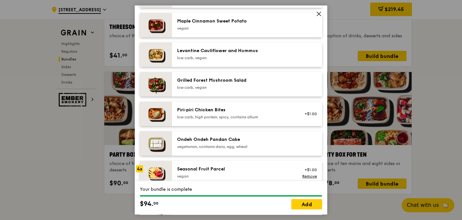
click at [317, 14] on icon at bounding box center [319, 14] width 6 height 6
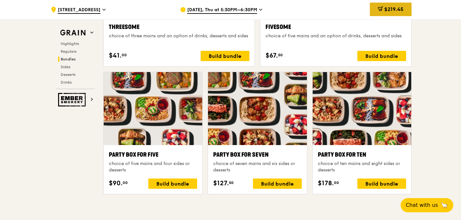
click at [397, 6] on span "$219.45" at bounding box center [393, 9] width 19 height 6
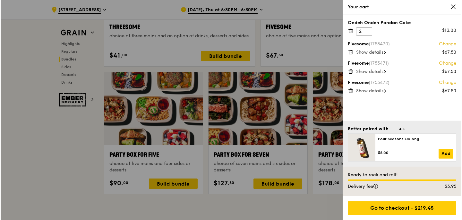
scroll to position [1225, 0]
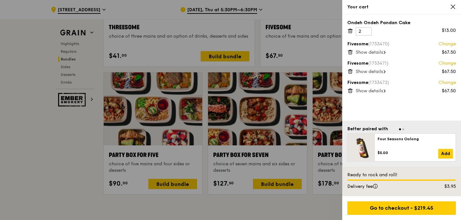
click at [319, 109] on div at bounding box center [230, 110] width 461 height 220
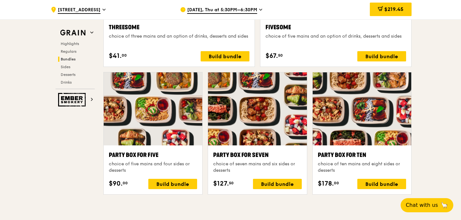
click at [339, 123] on div at bounding box center [362, 108] width 99 height 73
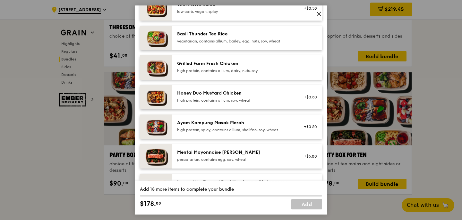
scroll to position [130, 0]
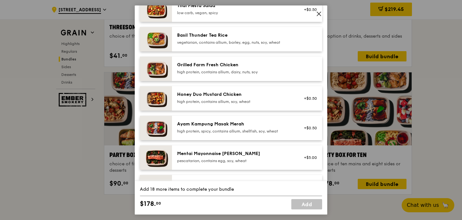
click at [218, 73] on div "Grilled Farm Fresh Chicken high protein, contains allium, dairy, nuts, soy" at bounding box center [234, 68] width 115 height 13
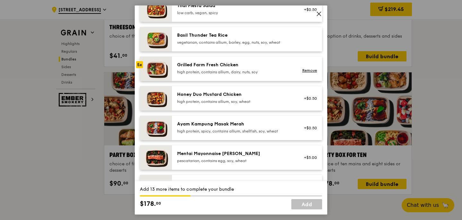
click at [218, 73] on div "Grilled Farm Fresh Chicken high protein, contains allium, dairy, nuts, soy" at bounding box center [234, 68] width 115 height 13
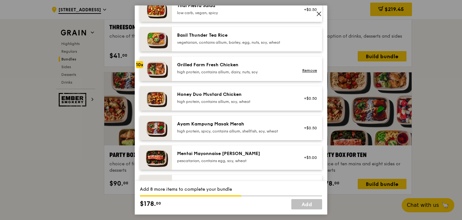
click at [218, 73] on div "Grilled Farm Fresh Chicken high protein, contains allium, dairy, nuts, soy" at bounding box center [234, 68] width 115 height 13
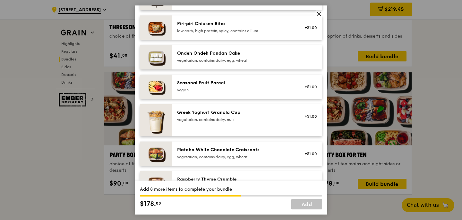
scroll to position [470, 0]
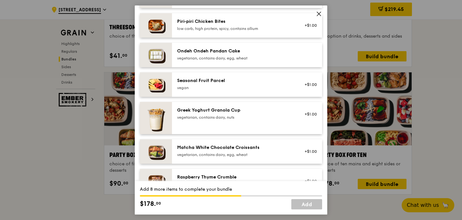
click at [218, 90] on div "vegan" at bounding box center [234, 87] width 115 height 5
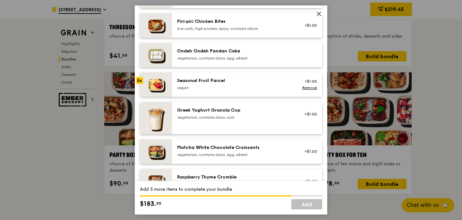
click at [218, 90] on div "vegan" at bounding box center [234, 87] width 115 height 5
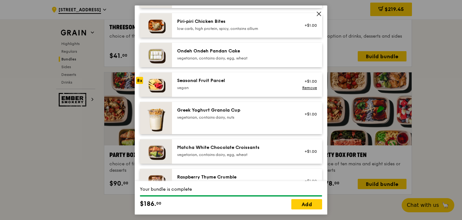
click at [218, 90] on div "vegan" at bounding box center [234, 87] width 115 height 5
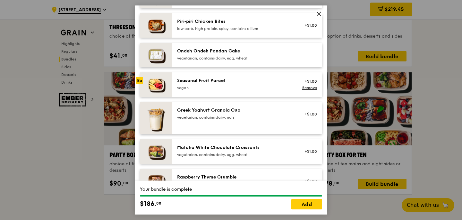
click at [218, 90] on div "vegan" at bounding box center [234, 87] width 115 height 5
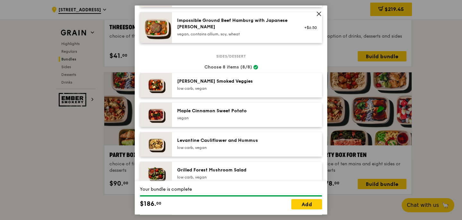
scroll to position [309, 0]
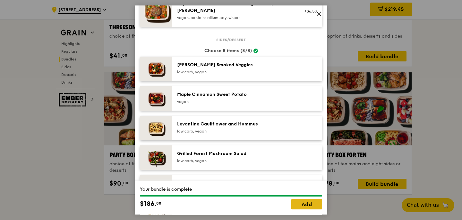
click at [307, 205] on link "Add" at bounding box center [307, 204] width 31 height 10
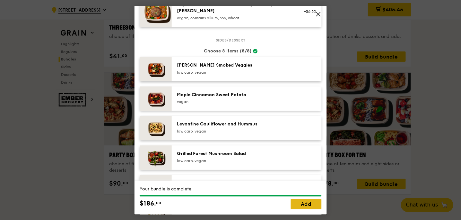
scroll to position [1225, 0]
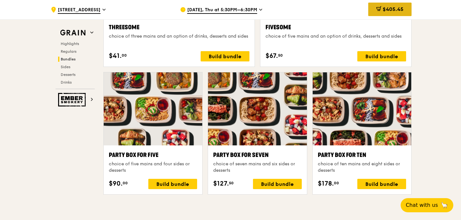
click at [384, 11] on span "$405.45" at bounding box center [393, 9] width 21 height 6
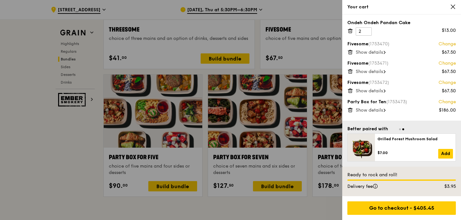
scroll to position [1216, 0]
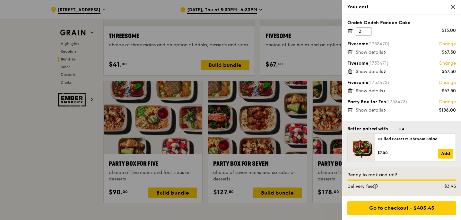
click at [350, 52] on icon at bounding box center [350, 52] width 6 height 6
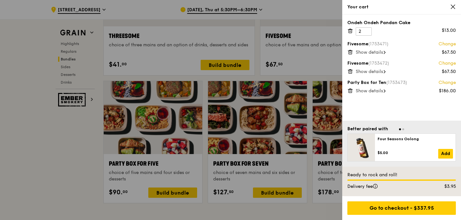
click at [349, 30] on icon at bounding box center [350, 31] width 3 height 3
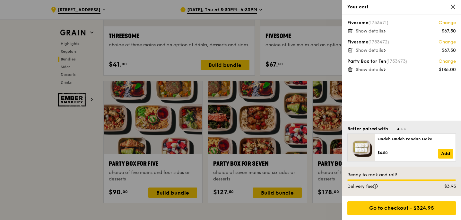
click at [349, 32] on icon at bounding box center [350, 31] width 3 height 3
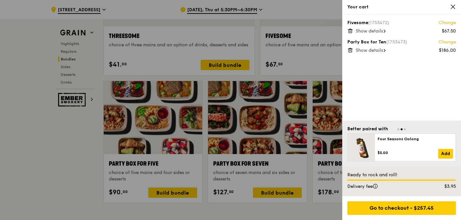
click at [450, 24] on link "Change" at bounding box center [447, 23] width 17 height 6
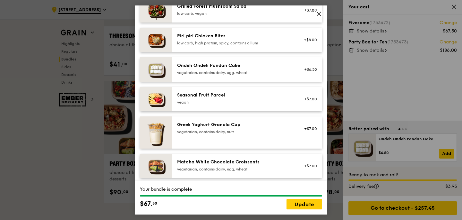
scroll to position [405, 0]
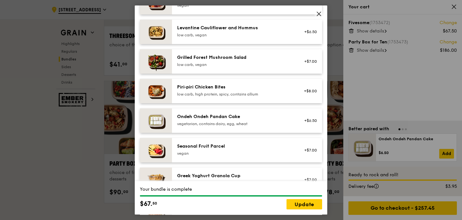
click at [247, 149] on div "Seasonal Fruit Parcel" at bounding box center [234, 146] width 115 height 6
click at [276, 156] on div "vegan" at bounding box center [234, 153] width 115 height 5
click at [309, 155] on link "Remove" at bounding box center [310, 153] width 15 height 4
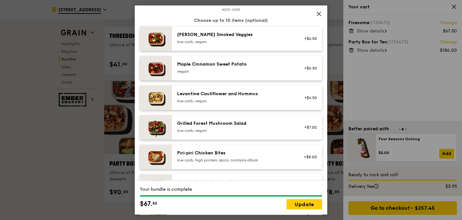
scroll to position [329, 0]
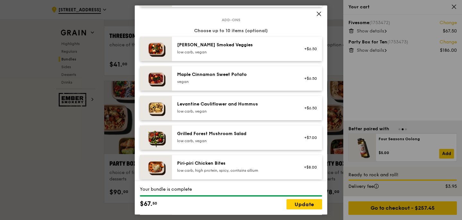
click at [320, 12] on icon at bounding box center [319, 14] width 6 height 6
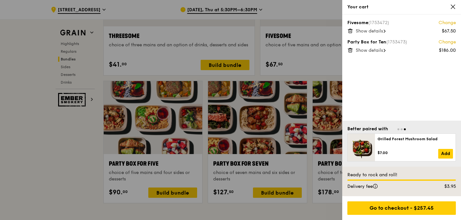
click at [351, 30] on icon at bounding box center [350, 31] width 6 height 6
click at [170, 193] on div at bounding box center [230, 110] width 461 height 220
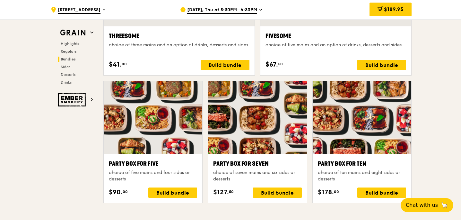
click at [170, 193] on div "Build bundle" at bounding box center [172, 192] width 49 height 10
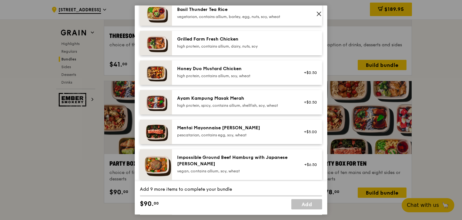
scroll to position [155, 0]
click at [216, 35] on div "Mains Choose 5 items (0/5) Hikari Miso Chicken Chow Mein high protein, contains…" at bounding box center [231, 44] width 182 height 297
click at [216, 41] on div "Grilled Farm Fresh Chicken" at bounding box center [234, 39] width 115 height 6
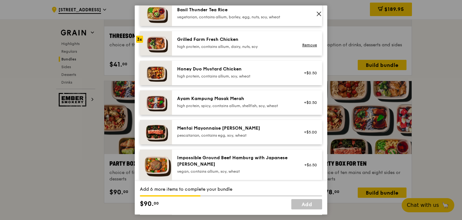
click at [216, 41] on div "Grilled Farm Fresh Chicken" at bounding box center [234, 39] width 115 height 6
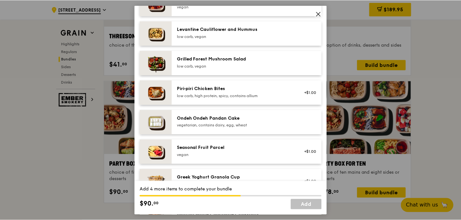
scroll to position [461, 0]
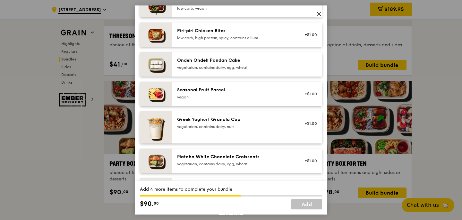
click at [220, 93] on div "Seasonal Fruit Parcel" at bounding box center [234, 90] width 115 height 6
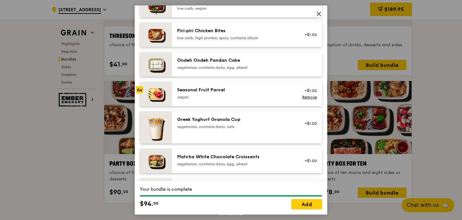
click at [220, 93] on div "Seasonal Fruit Parcel" at bounding box center [234, 90] width 115 height 6
click at [308, 206] on link "Add" at bounding box center [307, 204] width 31 height 10
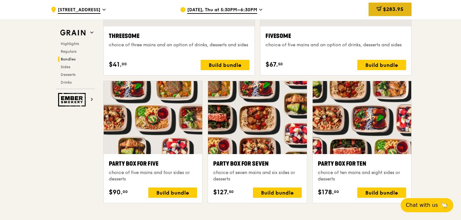
click at [398, 12] on span "$283.95" at bounding box center [393, 9] width 21 height 6
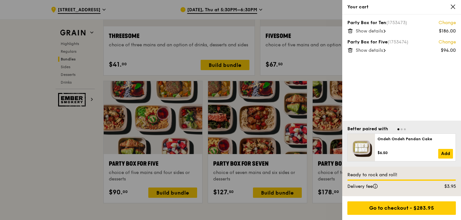
scroll to position [1216, 0]
click at [351, 30] on icon at bounding box center [350, 31] width 6 height 6
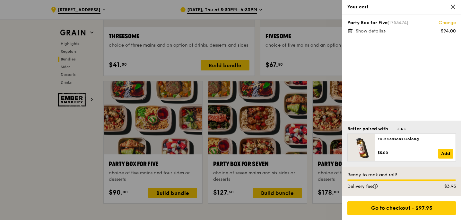
click at [351, 32] on icon at bounding box center [350, 31] width 6 height 6
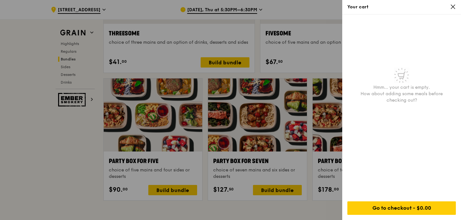
click at [277, 157] on div at bounding box center [230, 110] width 461 height 220
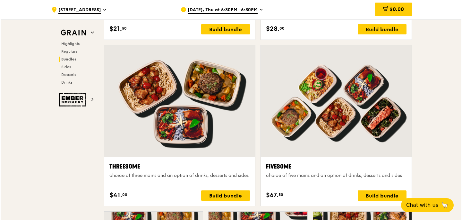
scroll to position [1108, 0]
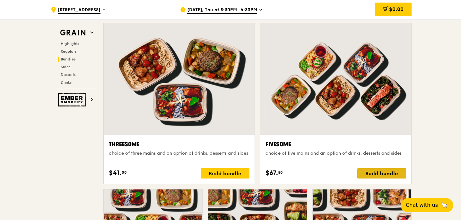
click at [386, 174] on div "Build bundle" at bounding box center [381, 173] width 49 height 10
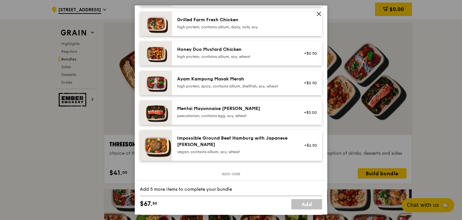
scroll to position [125, 0]
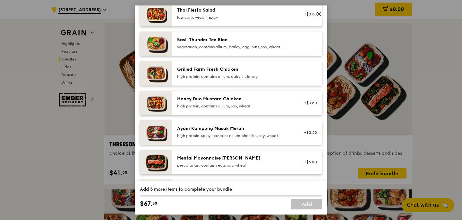
click at [230, 79] on div "high protein, contains allium, dairy, nuts, soy" at bounding box center [234, 76] width 115 height 5
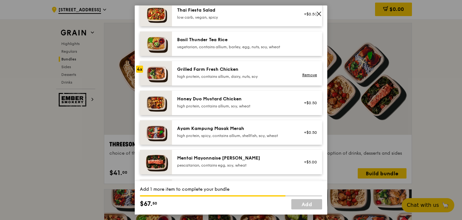
click at [230, 79] on div "high protein, contains allium, dairy, nuts, soy" at bounding box center [234, 76] width 115 height 5
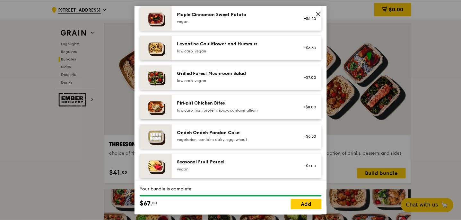
scroll to position [389, 0]
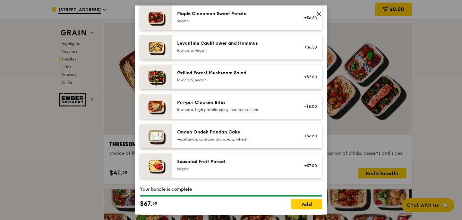
click at [235, 135] on div "Ondeh Ondeh Pandan Cake" at bounding box center [234, 132] width 115 height 6
click at [302, 203] on link "Add" at bounding box center [307, 204] width 31 height 10
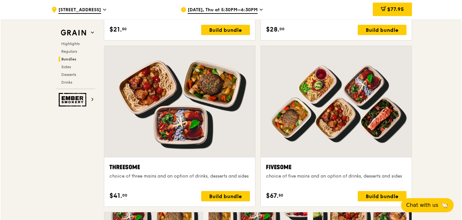
scroll to position [1075, 0]
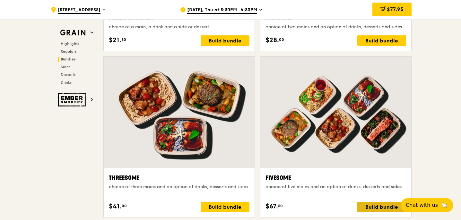
click at [375, 205] on div "Build bundle" at bounding box center [381, 206] width 49 height 10
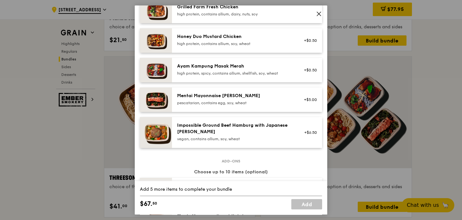
scroll to position [180, 0]
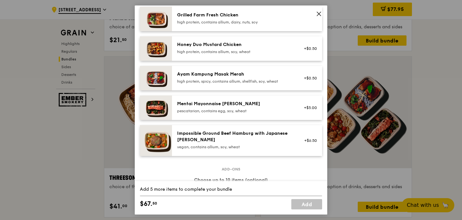
click at [208, 23] on div "Grilled Farm Fresh Chicken high protein, contains allium, dairy, nuts, soy" at bounding box center [234, 18] width 115 height 13
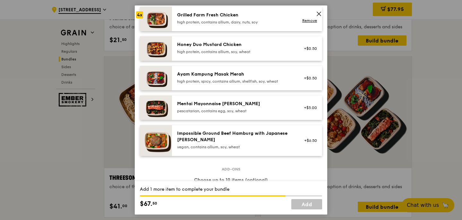
click at [208, 23] on div "Grilled Farm Fresh Chicken high protein, contains allium, dairy, nuts, soy" at bounding box center [234, 18] width 115 height 13
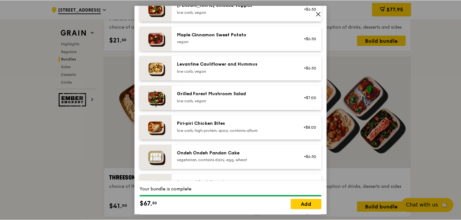
scroll to position [384, 0]
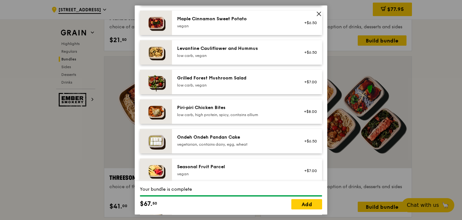
click at [228, 140] on div "Ondeh Ondeh Pandan Cake" at bounding box center [234, 137] width 115 height 6
click at [311, 204] on link "Add" at bounding box center [307, 204] width 31 height 10
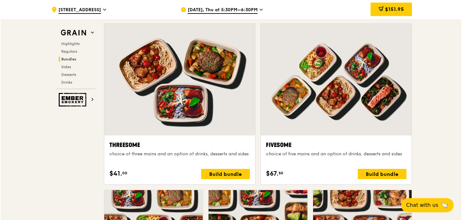
scroll to position [1111, 0]
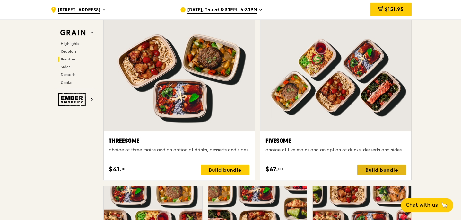
click at [372, 166] on div "Build bundle" at bounding box center [381, 169] width 49 height 10
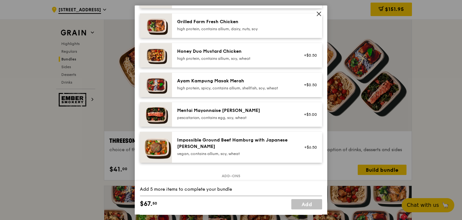
scroll to position [170, 0]
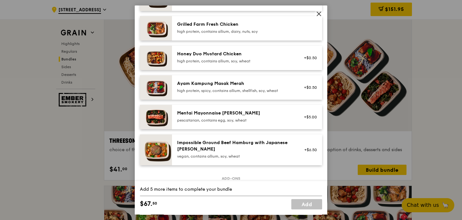
click at [235, 33] on div "Grilled Farm Fresh Chicken high protein, contains allium, dairy, nuts, soy" at bounding box center [234, 27] width 115 height 13
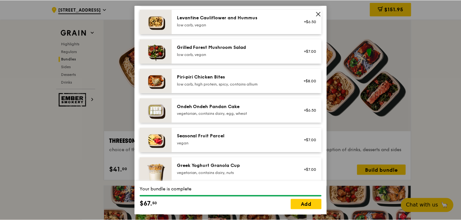
scroll to position [435, 0]
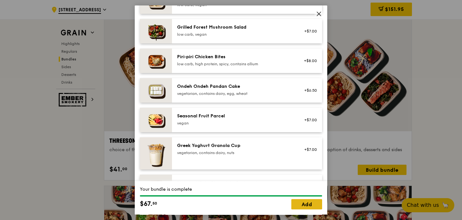
click at [308, 202] on link "Add" at bounding box center [307, 204] width 31 height 10
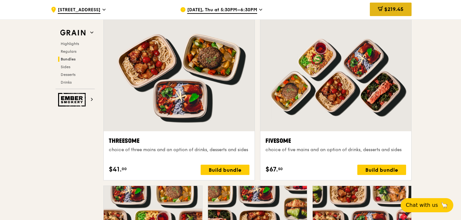
click at [390, 7] on span "$219.45" at bounding box center [393, 9] width 19 height 6
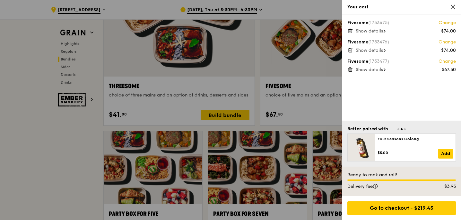
scroll to position [1166, 0]
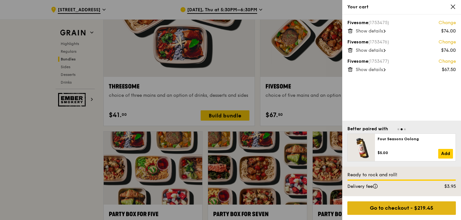
click at [409, 209] on div "Go to checkout - $219.45" at bounding box center [401, 207] width 109 height 13
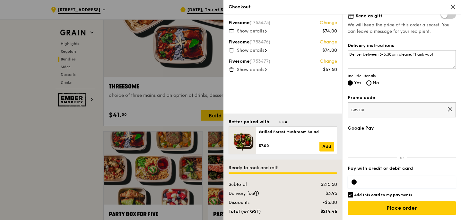
click at [116, 64] on div at bounding box center [230, 110] width 461 height 220
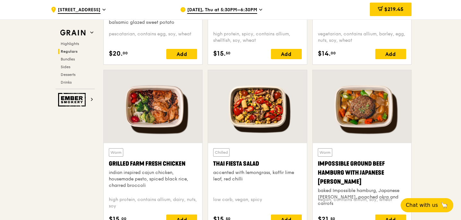
scroll to position [694, 0]
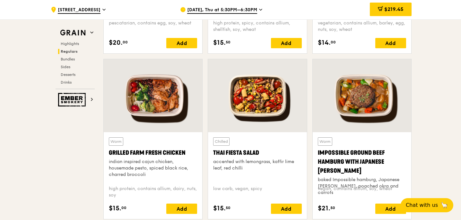
click at [136, 108] on div at bounding box center [153, 95] width 99 height 73
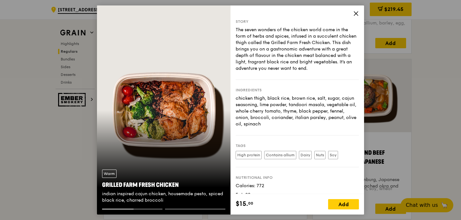
scroll to position [27, 0]
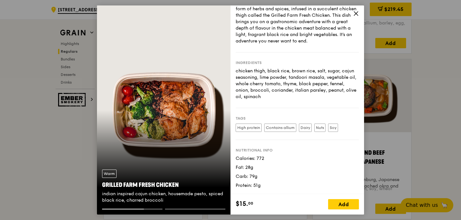
click at [209, 105] on div "Warm Grilled Farm Fresh Chicken indian inspired cajun chicken, housemade pesto,…" at bounding box center [164, 109] width 134 height 209
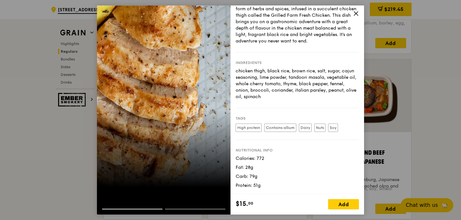
click at [203, 161] on div at bounding box center [164, 109] width 134 height 209
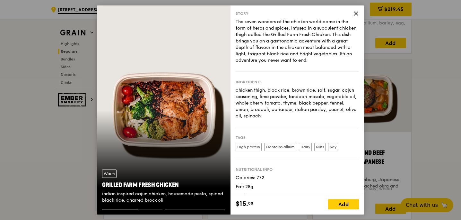
scroll to position [0, 0]
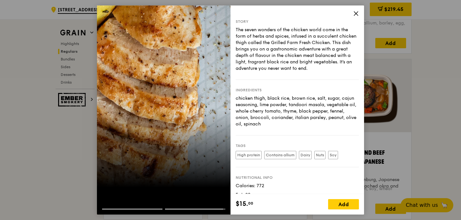
click at [357, 12] on icon at bounding box center [356, 14] width 4 height 4
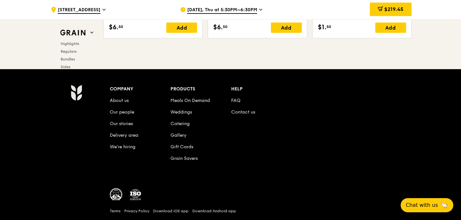
scroll to position [2709, 0]
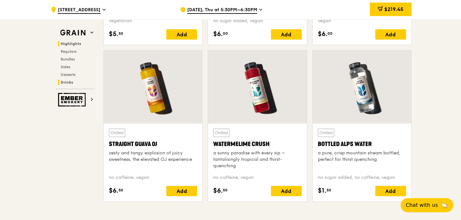
click at [76, 41] on span "Highlights" at bounding box center [71, 43] width 21 height 4
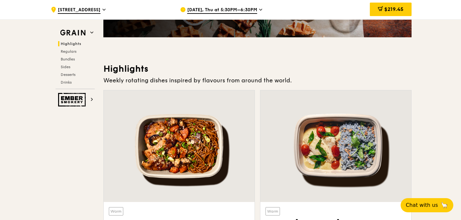
scroll to position [0, 0]
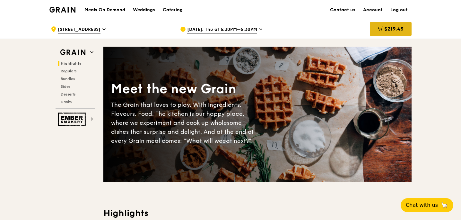
click at [394, 27] on span "$219.45" at bounding box center [393, 29] width 19 height 6
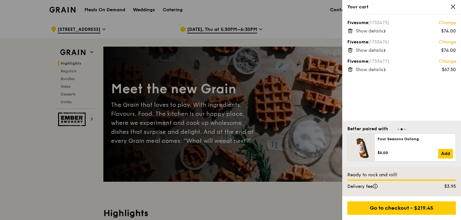
click at [250, 100] on div at bounding box center [230, 110] width 461 height 220
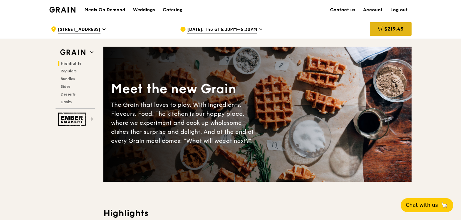
click at [399, 28] on span "$219.45" at bounding box center [393, 29] width 19 height 6
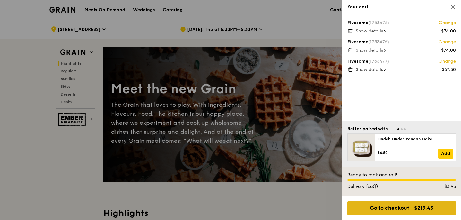
click at [387, 209] on div "Go to checkout - $219.45" at bounding box center [401, 207] width 109 height 13
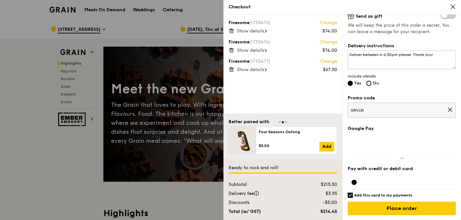
scroll to position [159, 0]
click at [373, 112] on span "GRVLBI" at bounding box center [399, 109] width 97 height 5
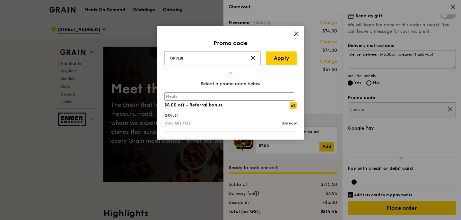
click at [190, 59] on input "GRVLBI" at bounding box center [212, 57] width 96 height 13
click at [285, 59] on link "Apply" at bounding box center [281, 57] width 31 height 13
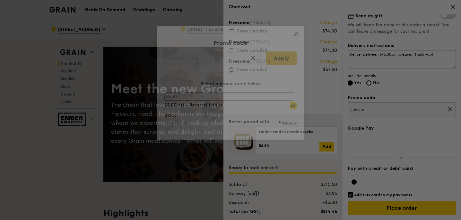
type input "WELCOMEFEAST"
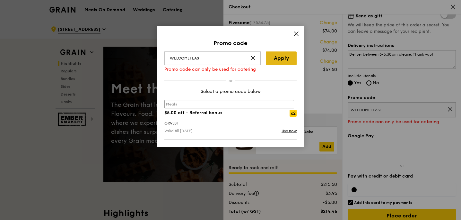
click at [275, 60] on link "Apply" at bounding box center [281, 57] width 31 height 13
click at [295, 33] on icon at bounding box center [296, 34] width 4 height 4
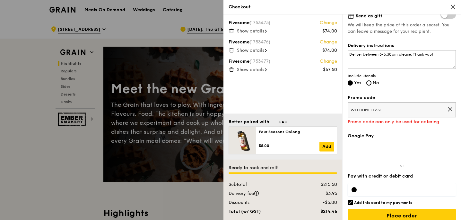
click at [447, 109] on icon at bounding box center [450, 109] width 6 height 6
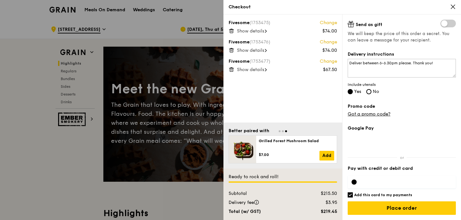
scroll to position [150, 0]
click at [381, 114] on link "Got a promo code?" at bounding box center [369, 113] width 43 height 5
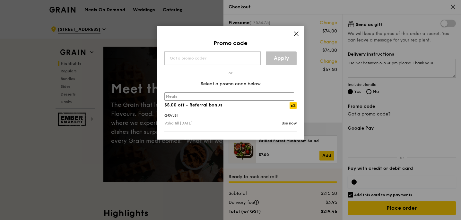
click at [235, 105] on div "meals $5.00 off - Referral bonus x2" at bounding box center [231, 101] width 140 height 19
click at [291, 123] on link "Use now" at bounding box center [289, 123] width 15 height 6
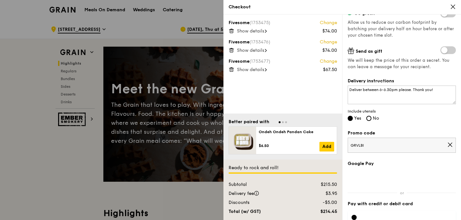
scroll to position [0, 0]
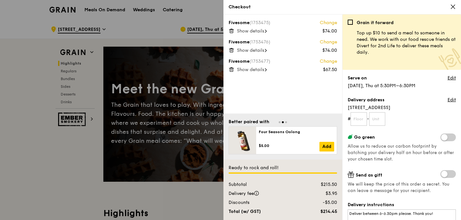
click at [192, 59] on div at bounding box center [230, 110] width 461 height 220
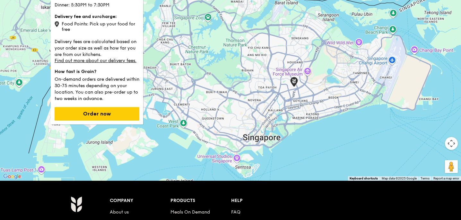
scroll to position [39, 0]
